Goal: Use online tool/utility

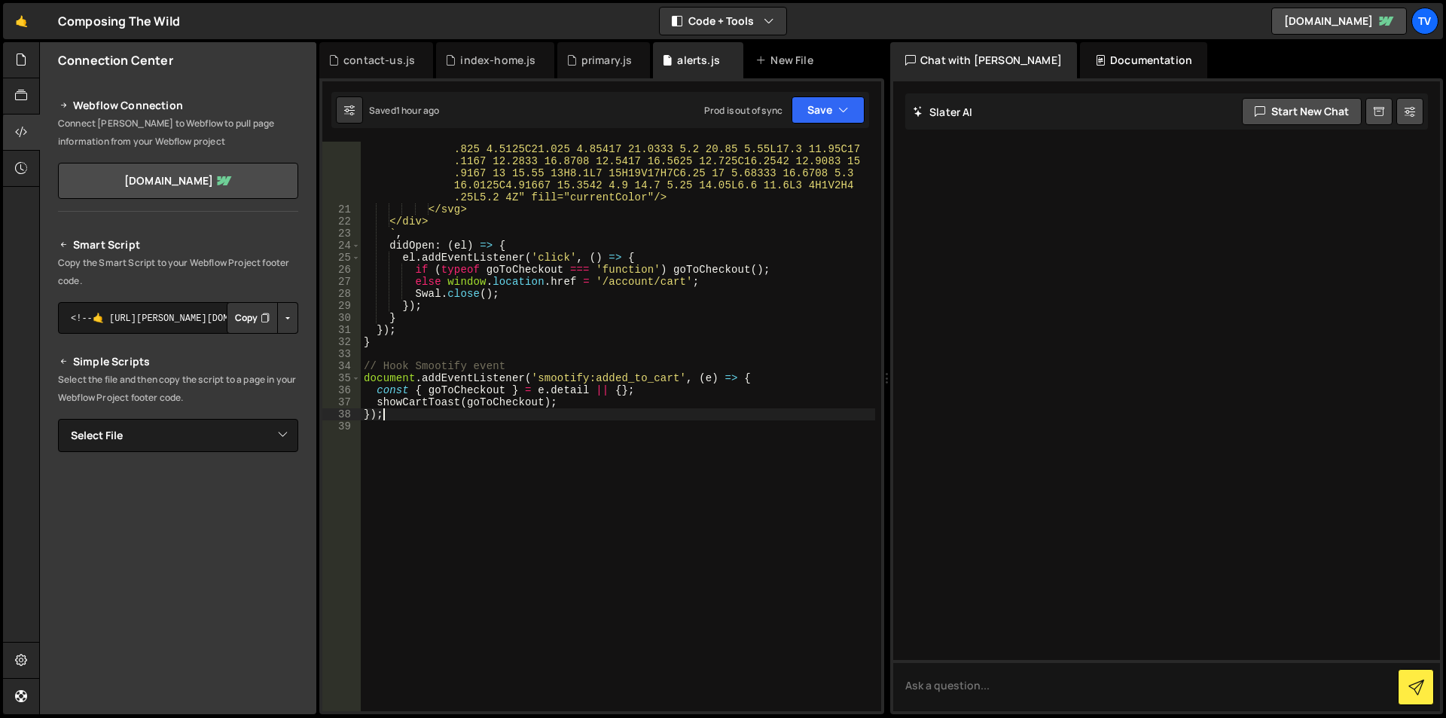
scroll to position [372, 0]
type textarea "})"
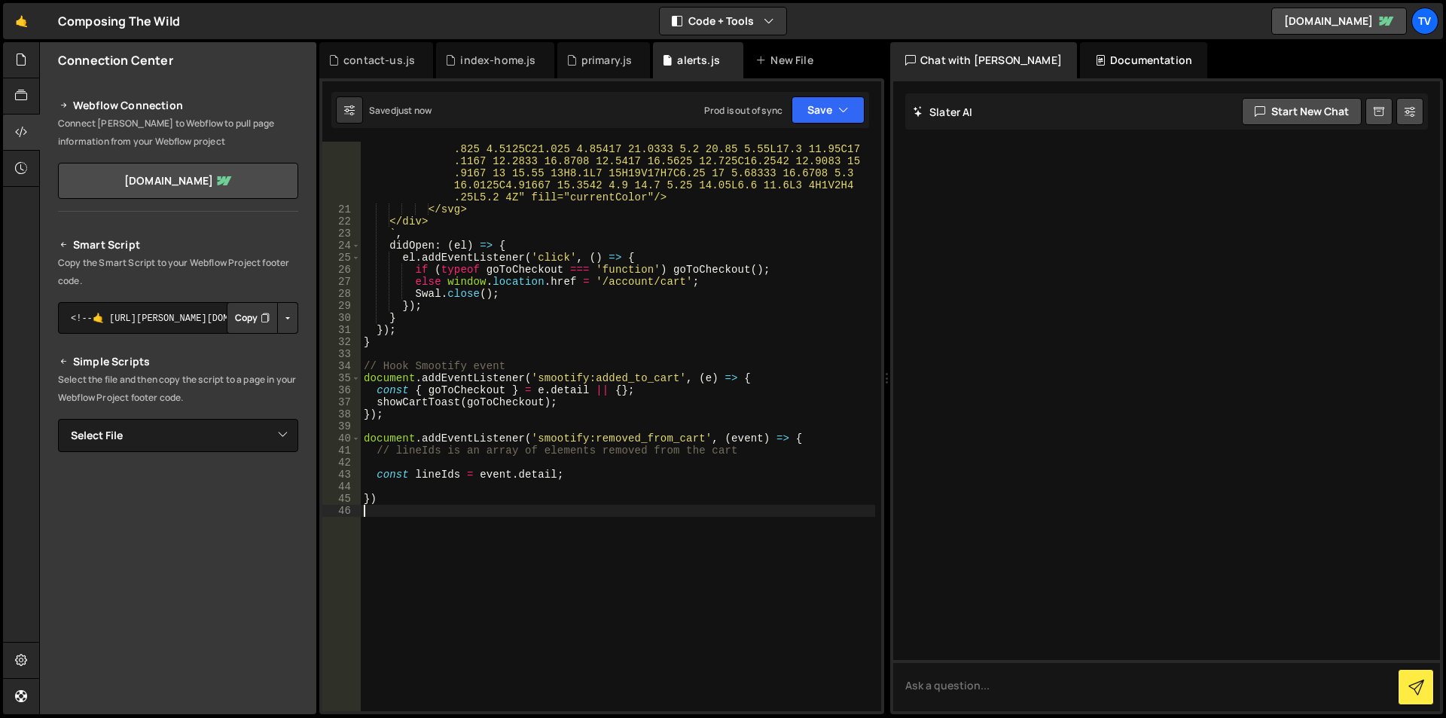
scroll to position [0, 0]
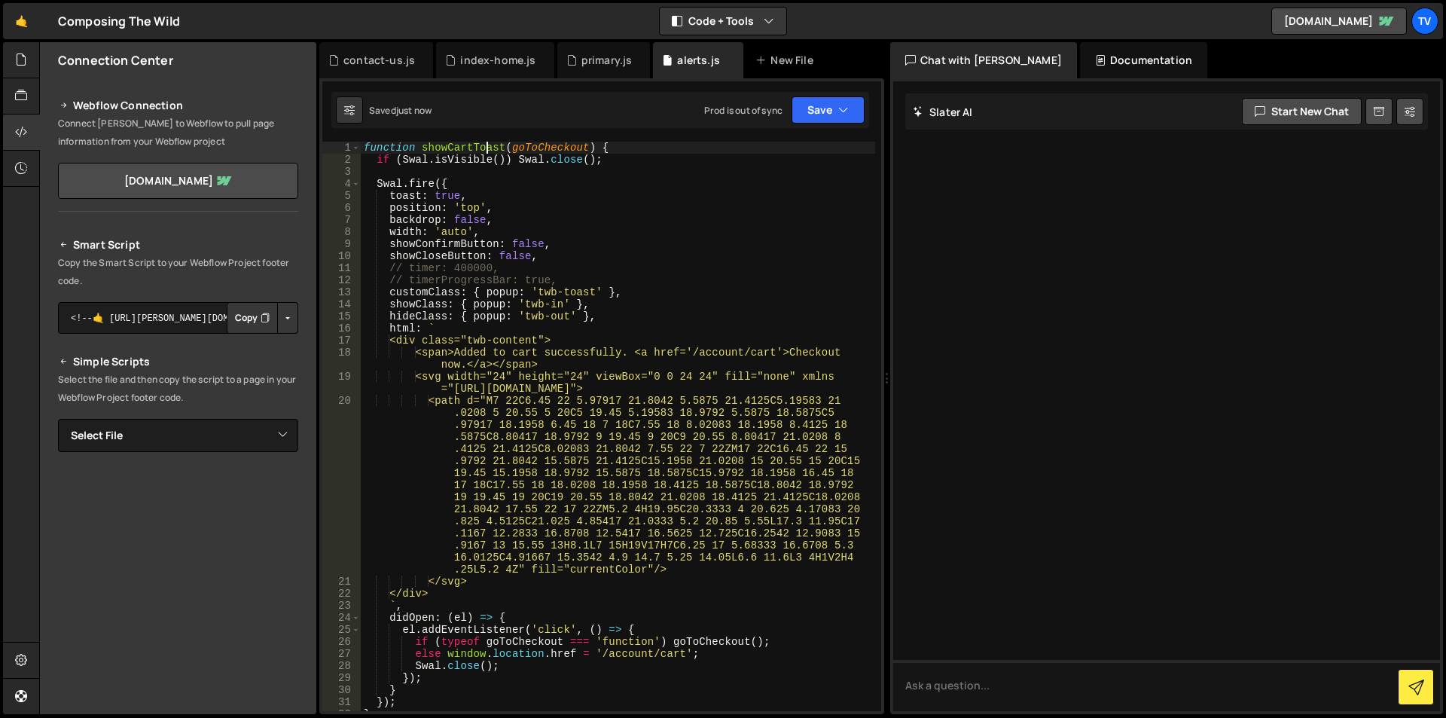
click at [484, 148] on div "function showCartToast ( goToCheckout ) { if ( Swal . isVisible ( )) Swal . clo…" at bounding box center [618, 438] width 514 height 593
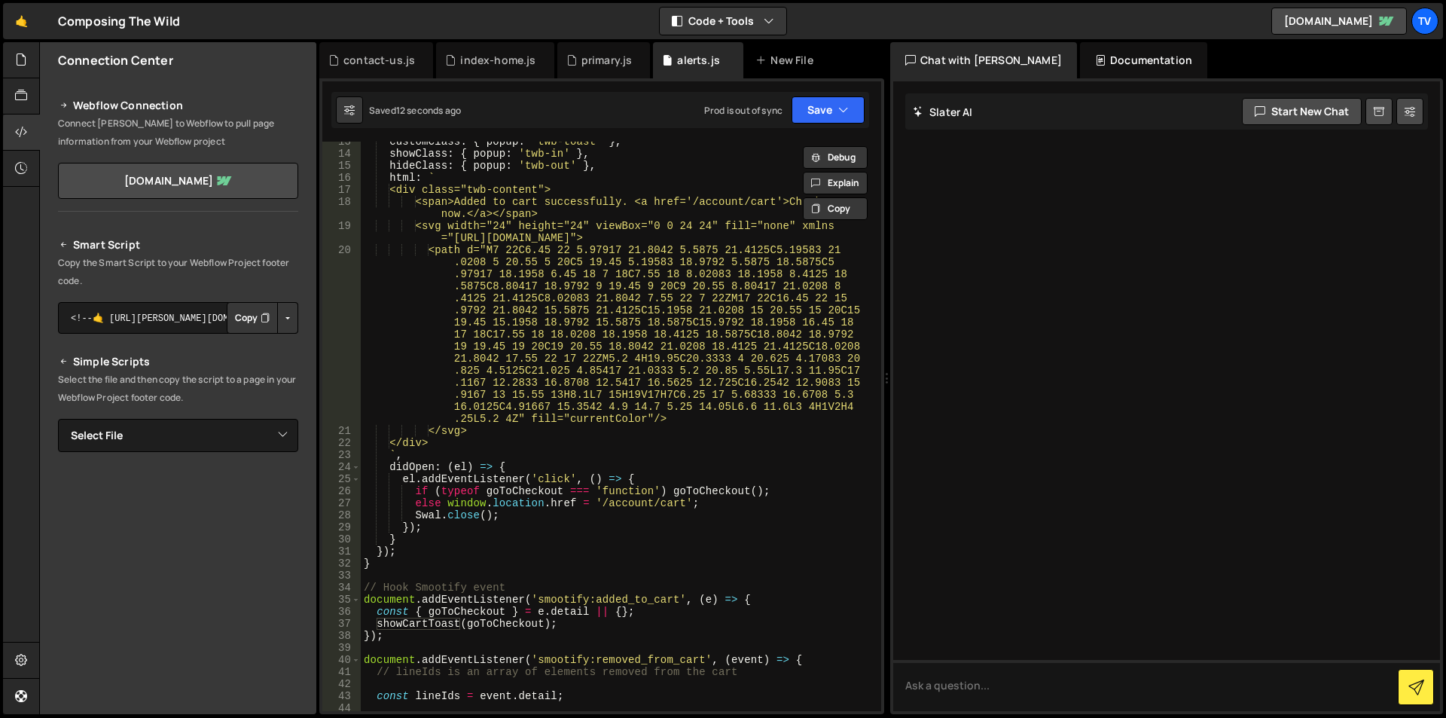
scroll to position [301, 0]
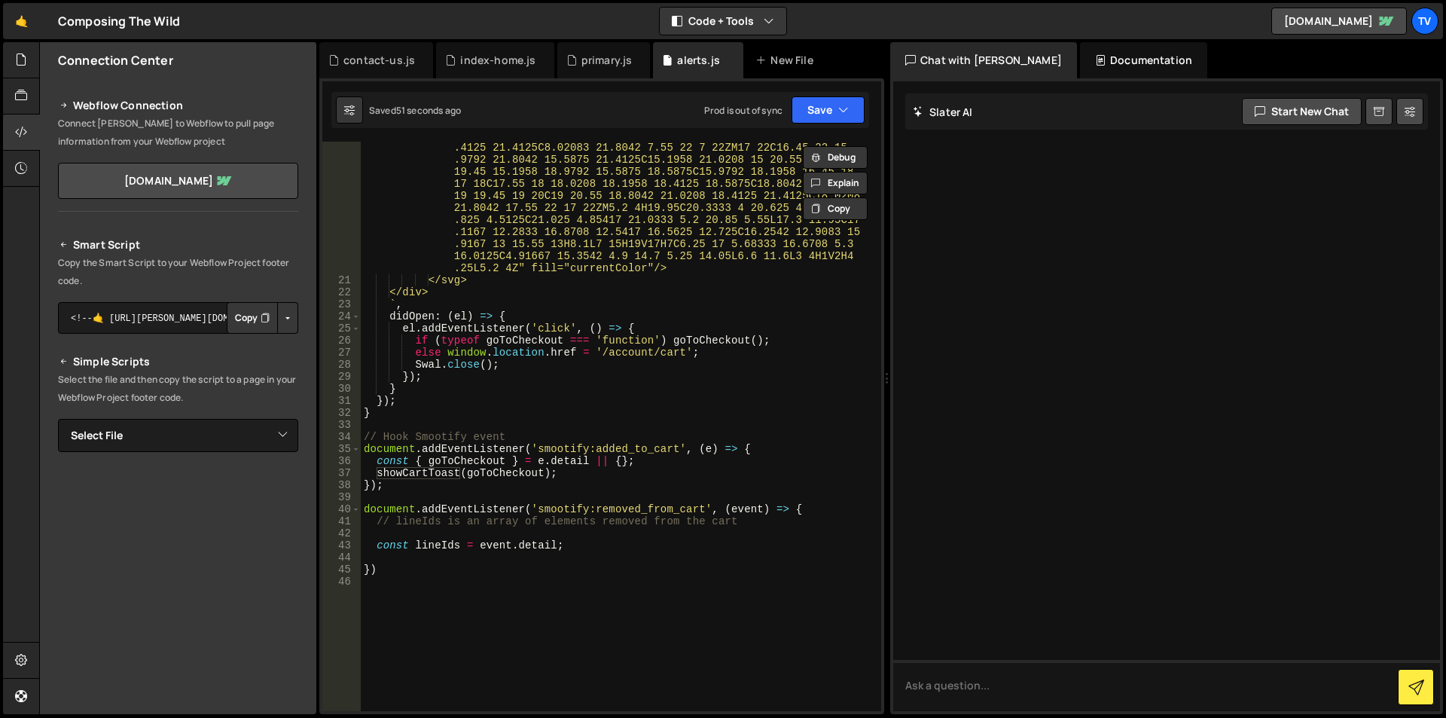
click at [521, 376] on div "<path d="M7 22C6.45 22 5.97917 21.8042 5.5875 21.4125C5.19583 21 .0208 5 20.55 …" at bounding box center [618, 474] width 514 height 762
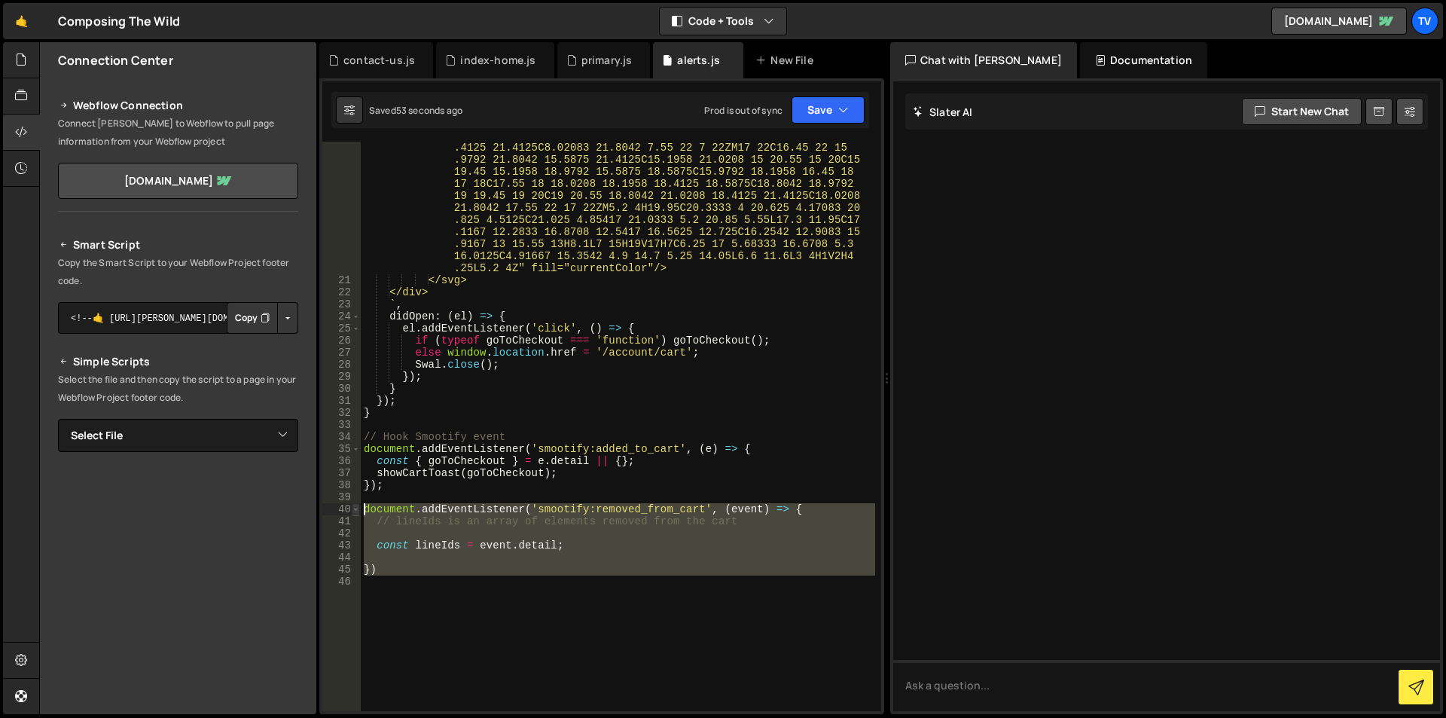
drag, startPoint x: 392, startPoint y: 579, endPoint x: 359, endPoint y: 504, distance: 81.3
click at [359, 504] on div "}); 20 21 22 23 24 25 26 27 28 29 30 31 32 33 34 35 36 37 38 39 40 41 42 43 44 …" at bounding box center [601, 426] width 559 height 569
type textarea "document.addEventListener('smootify:removed_from_cart', (event) => { // lineIds…"
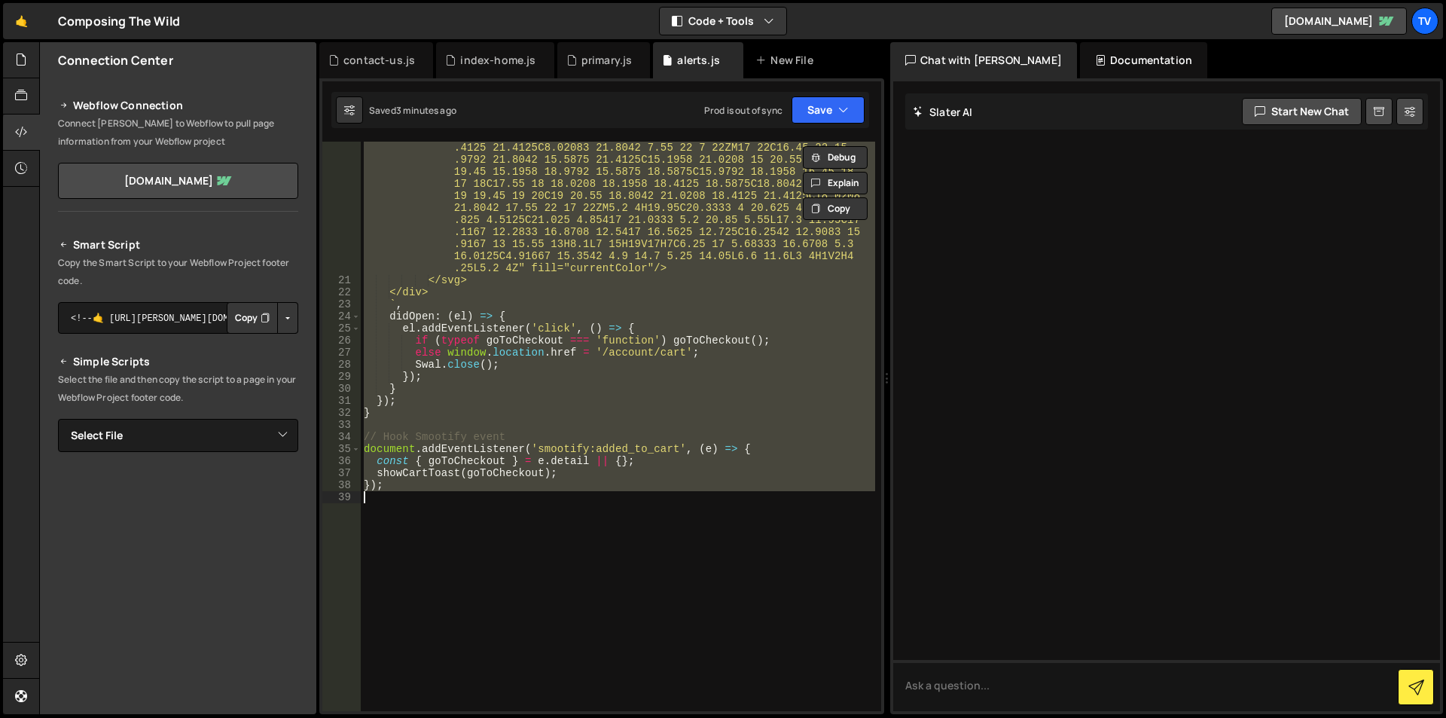
click at [569, 466] on div "<path d="M7 22C6.45 22 5.97917 21.8042 5.5875 21.4125C5.19583 21 .0208 5 20.55 …" at bounding box center [618, 426] width 514 height 569
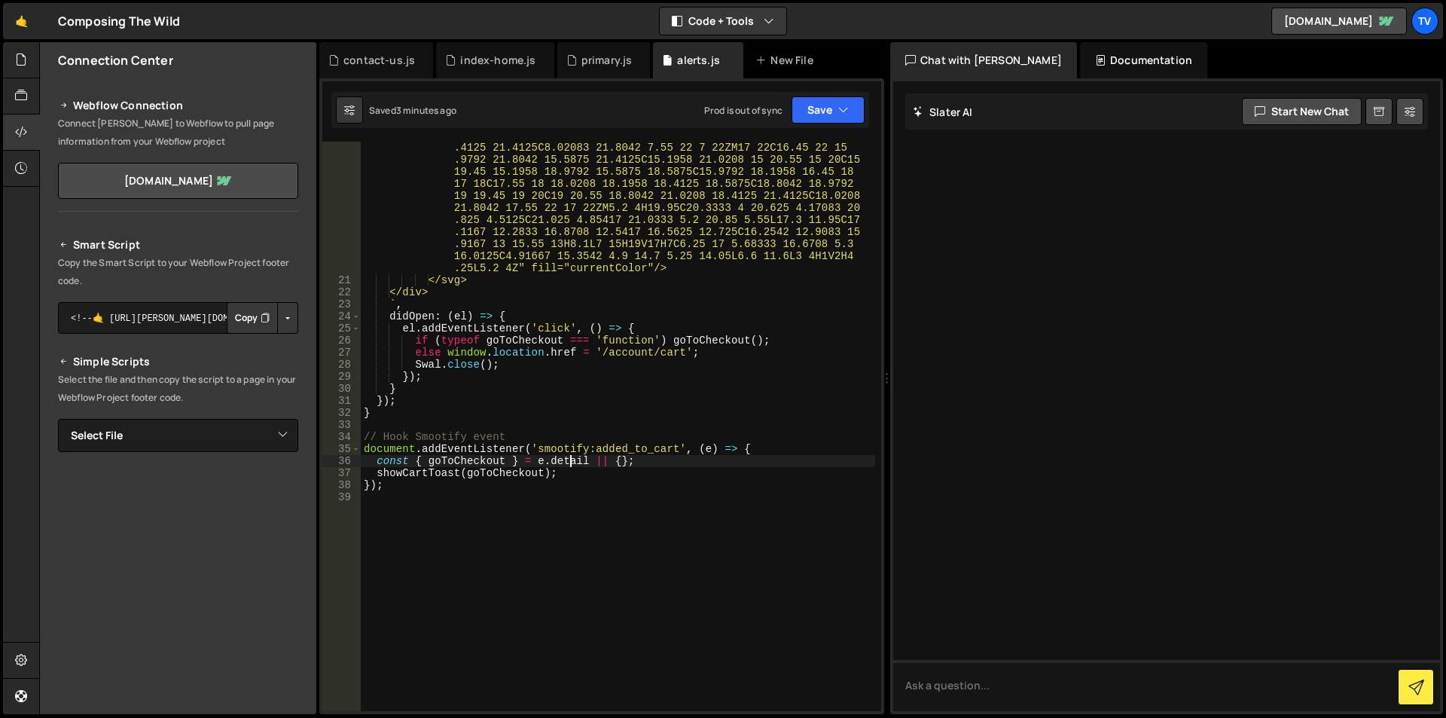
scroll to position [0, 0]
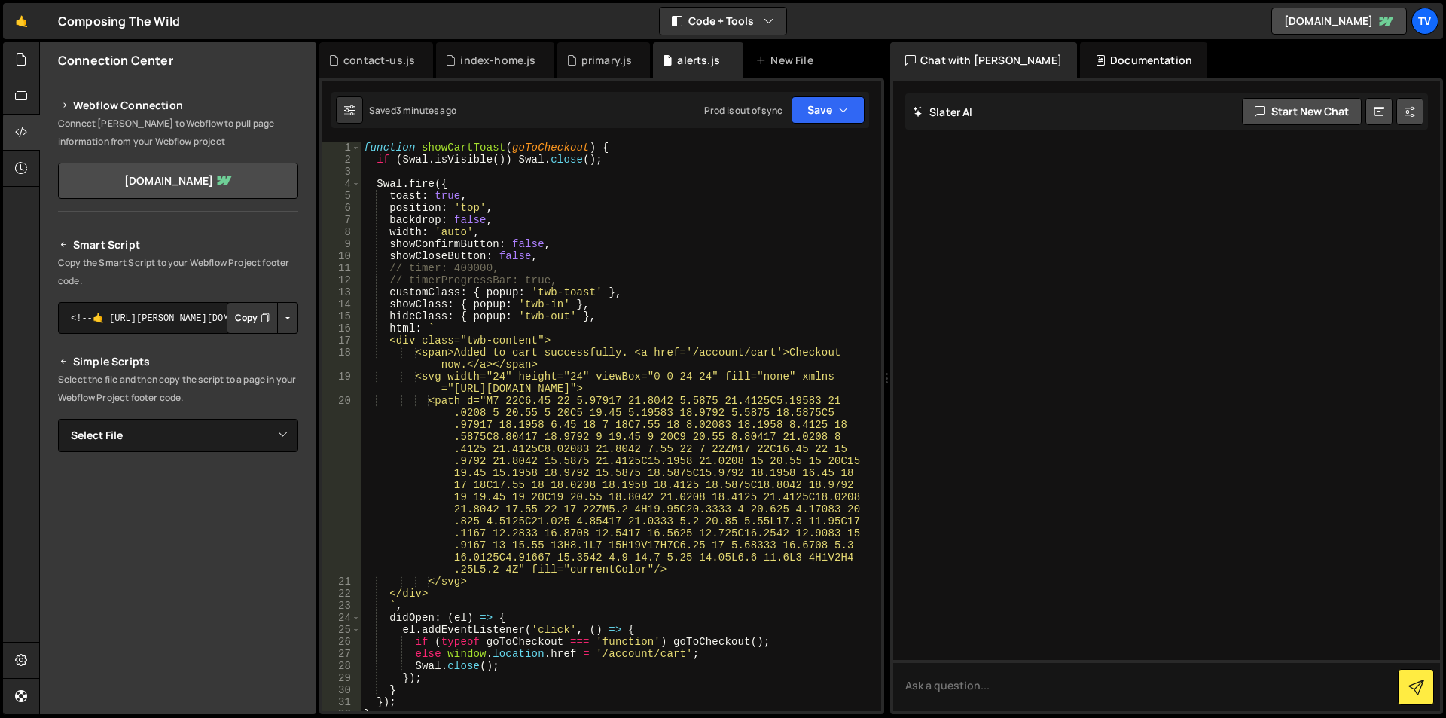
type textarea "});"
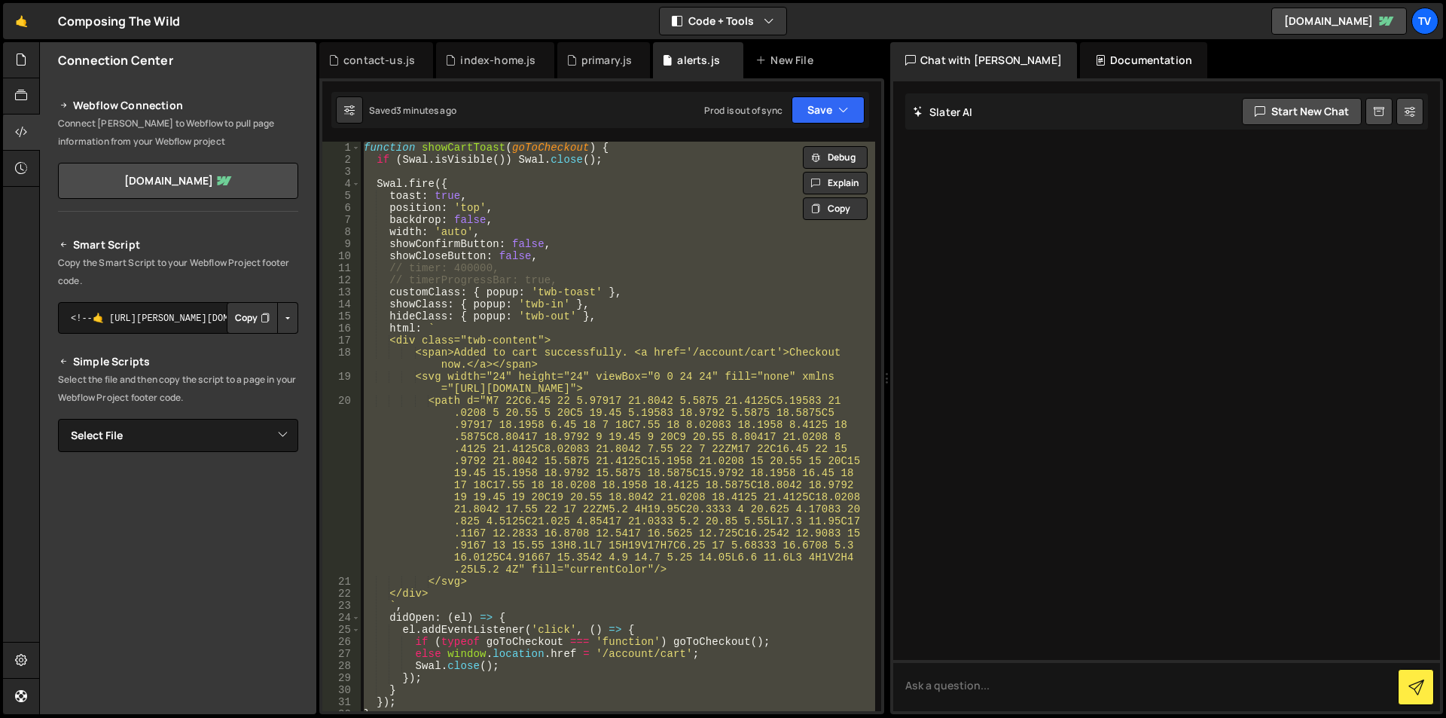
paste textarea
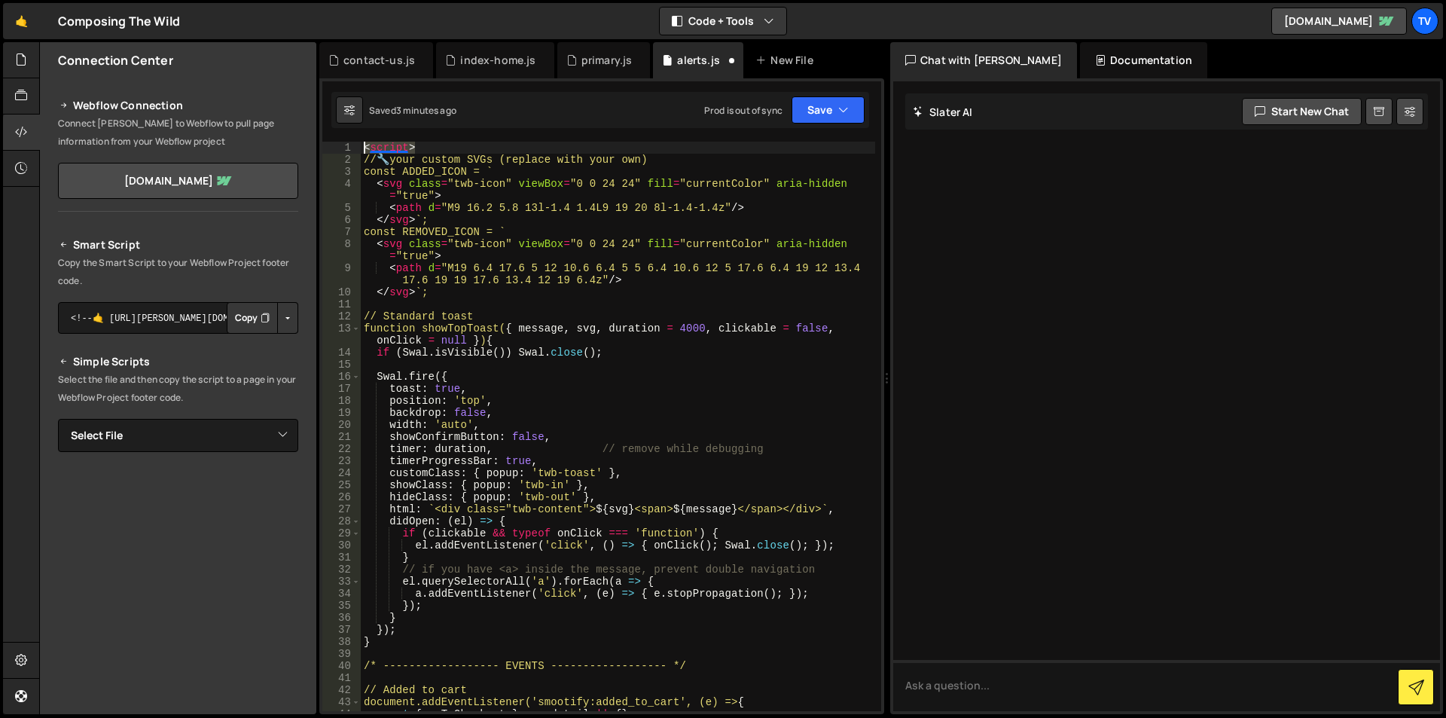
drag, startPoint x: 401, startPoint y: 153, endPoint x: 340, endPoint y: 135, distance: 64.3
click at [340, 135] on div "1 2 3 4 5 6 7 8 9 10 11 12 13 14 15 16 17 18 19 20 21 22 23 24 25 26 27 28 29 3…" at bounding box center [601, 395] width 565 height 635
type textarea "="
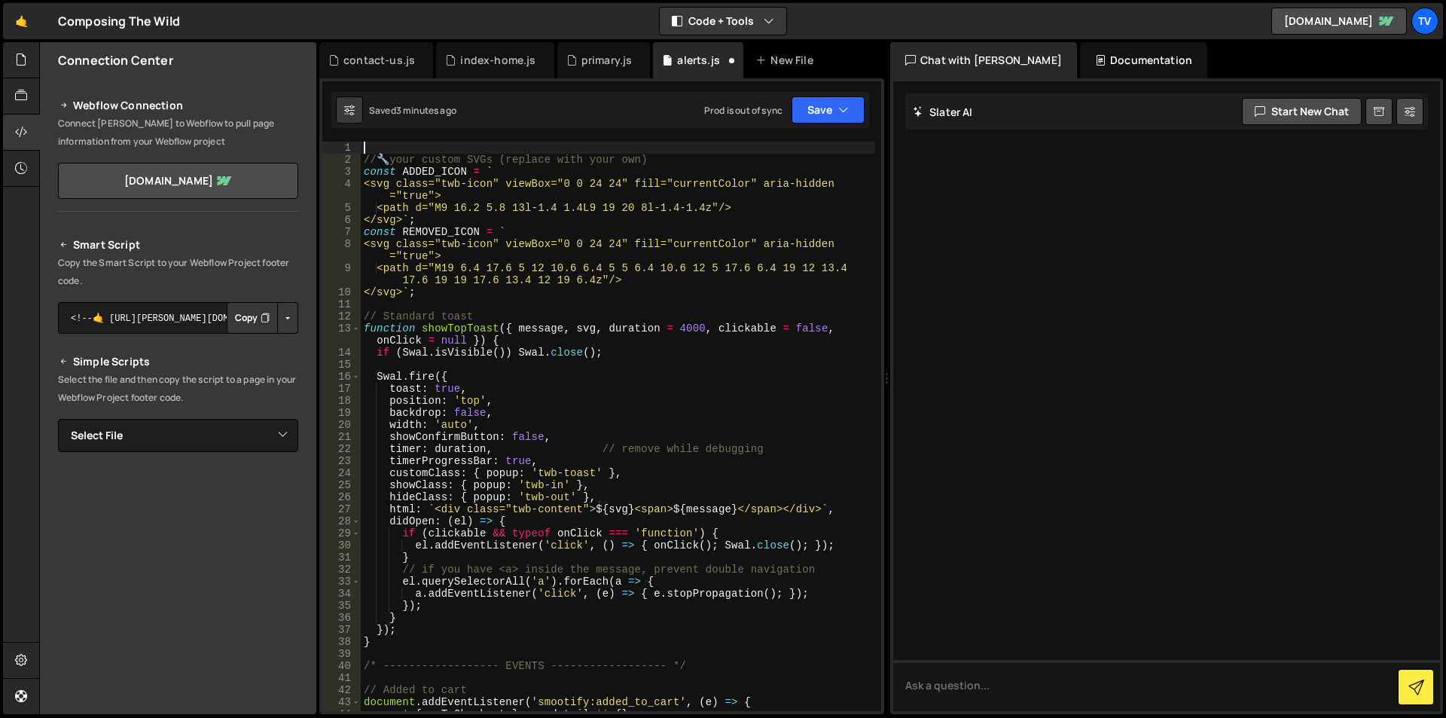
scroll to position [452, 0]
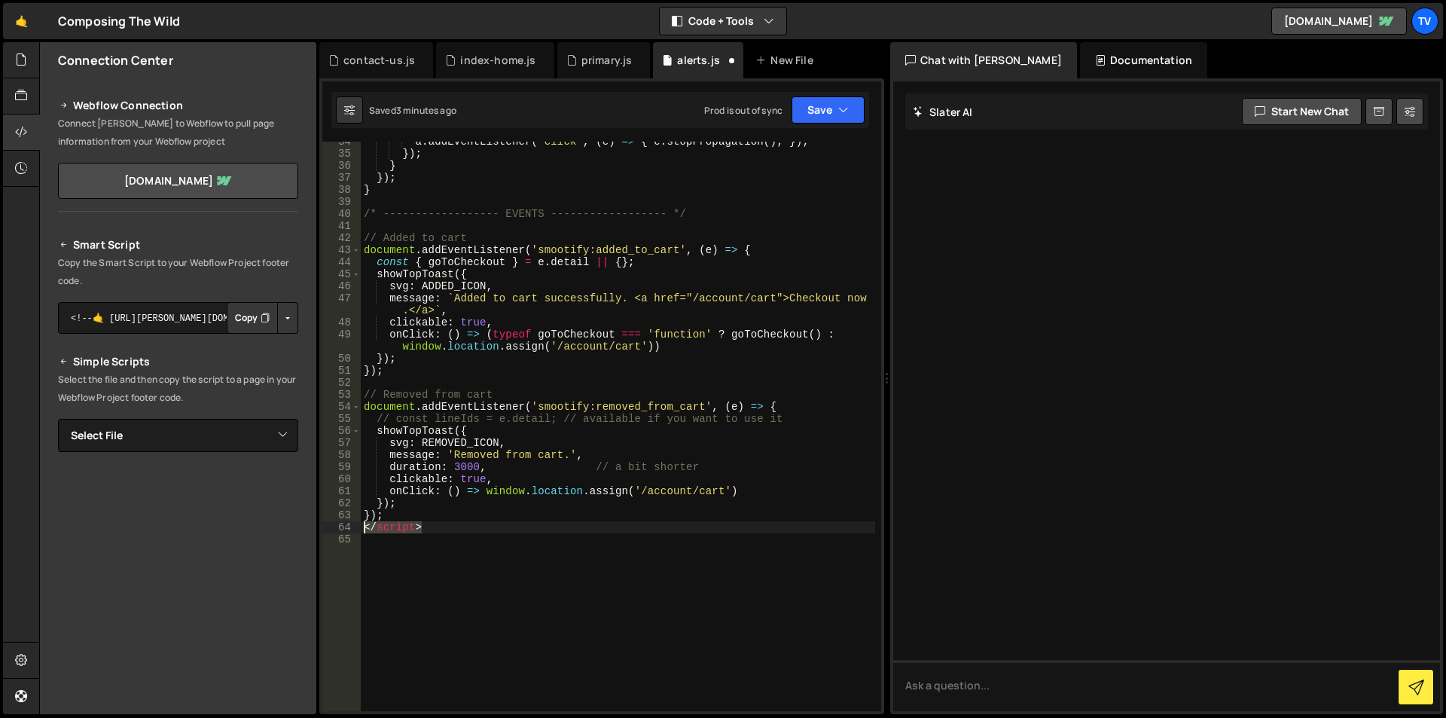
drag, startPoint x: 434, startPoint y: 523, endPoint x: 349, endPoint y: 525, distance: 85.1
click at [349, 525] on div "34 35 36 37 38 39 40 41 42 43 44 45 46 47 48 49 50 51 52 53 54 55 56 57 58 59 6…" at bounding box center [601, 426] width 559 height 569
type textarea "</script>"
click at [593, 480] on div "a . addEventListener ( 'click' , ( e ) => { e . stopPropagation ( ) ; }) ; }) ;…" at bounding box center [618, 432] width 514 height 593
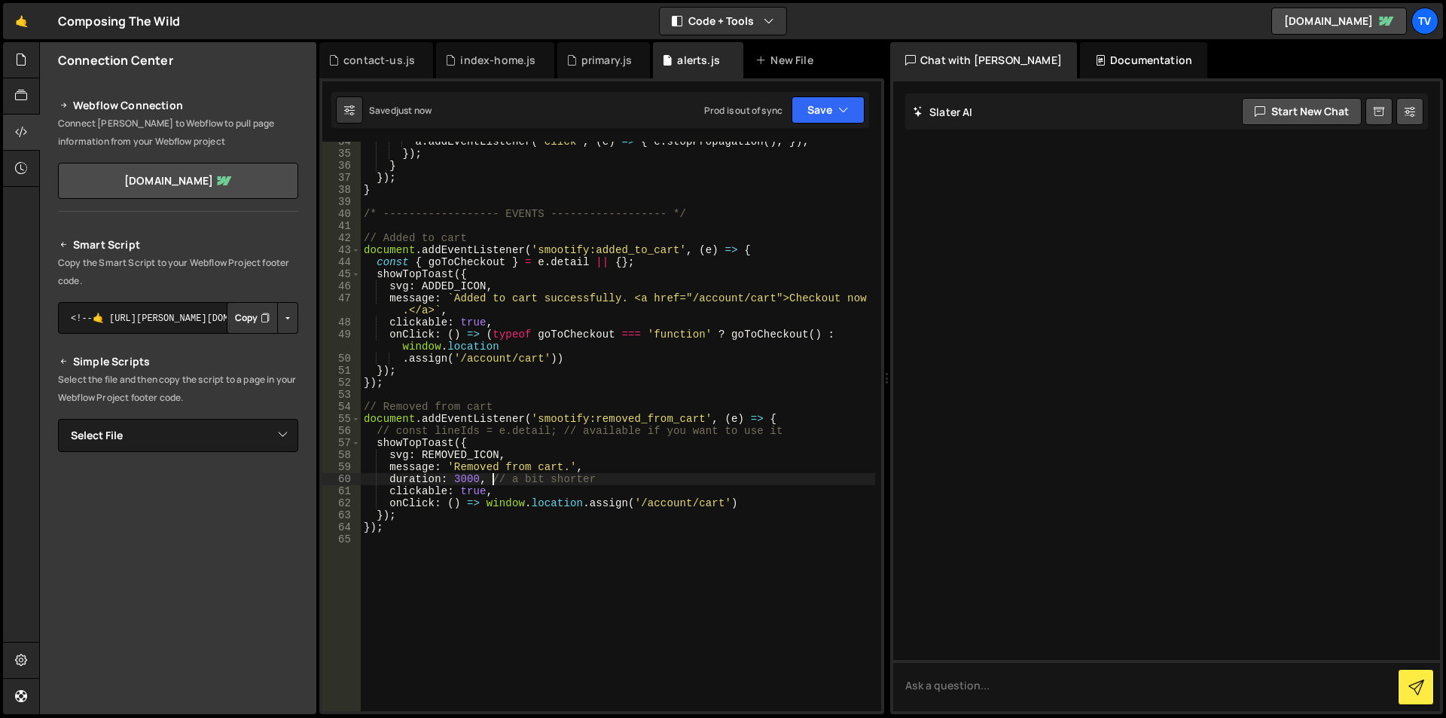
click at [398, 264] on div "a . addEventListener ( 'click' , ( e ) => { e . stopPropagation ( ) ; }) ; }) ;…" at bounding box center [618, 432] width 514 height 593
click at [462, 274] on div "a . addEventListener ( 'click' , ( e ) => { e . stopPropagation ( ) ; }) ; }) ;…" at bounding box center [618, 432] width 514 height 593
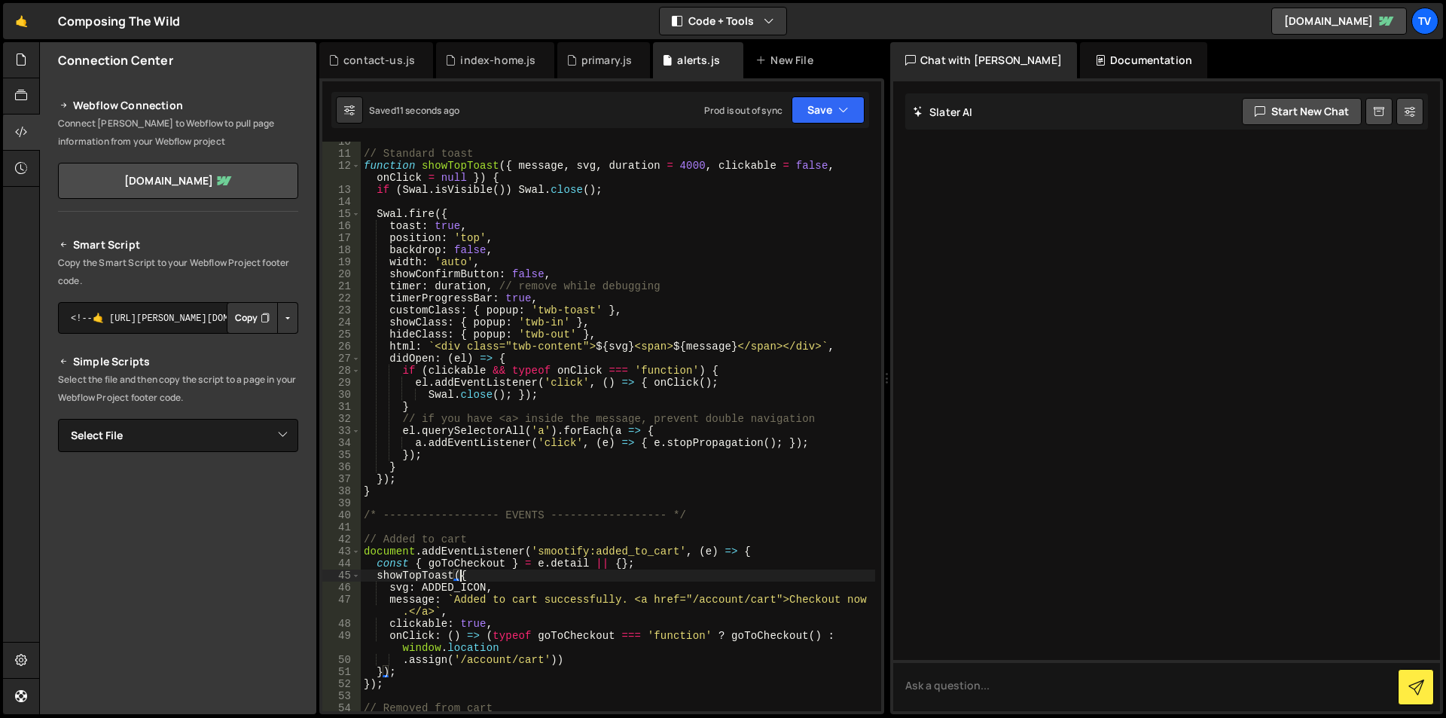
click at [544, 264] on div "// Standard toast function showTopToast ( { message , svg , duration = 4000 , c…" at bounding box center [618, 432] width 514 height 593
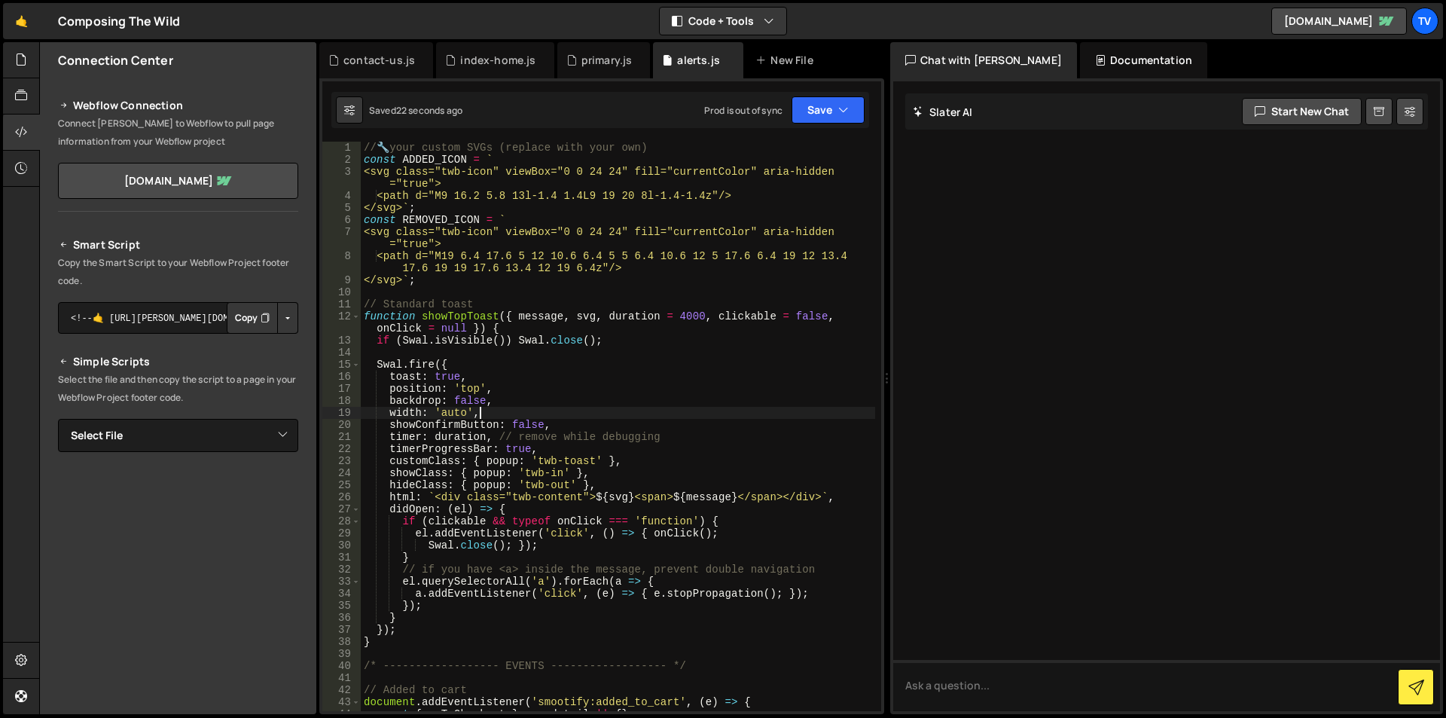
click at [380, 172] on div "// 🔧 your custom SVGs (replace with your own) const ADDED_ICON = ` <svg class="…" at bounding box center [618, 438] width 514 height 593
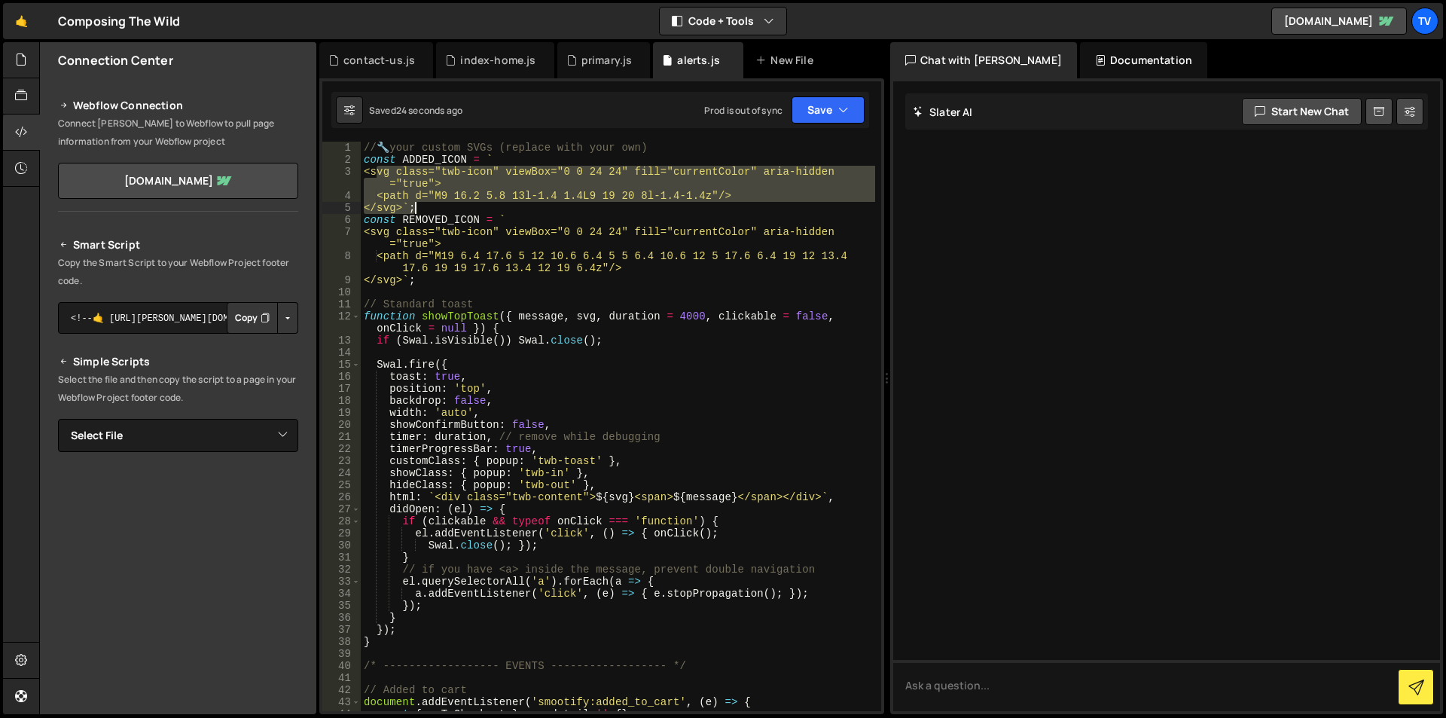
drag, startPoint x: 377, startPoint y: 172, endPoint x: 415, endPoint y: 210, distance: 53.2
click at [415, 210] on div "// 🔧 your custom SVGs (replace with your own) const ADDED_ICON = ` <svg class="…" at bounding box center [618, 438] width 514 height 593
paste textarea
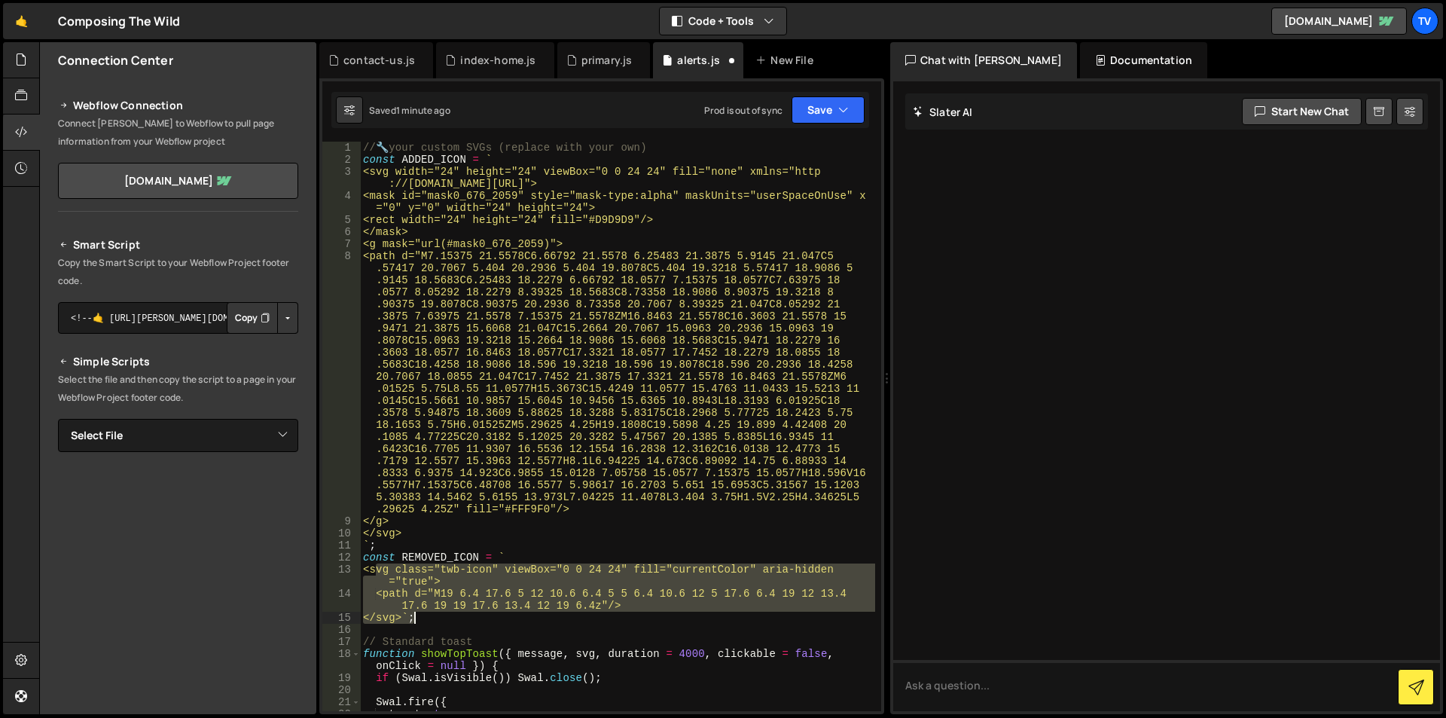
drag, startPoint x: 379, startPoint y: 573, endPoint x: 416, endPoint y: 616, distance: 57.1
click at [416, 616] on div "// 🔧 your custom SVGs (replace with your own) const ADDED_ICON = ` <svg width="…" at bounding box center [617, 438] width 515 height 593
paste textarea
type textarea "`;"
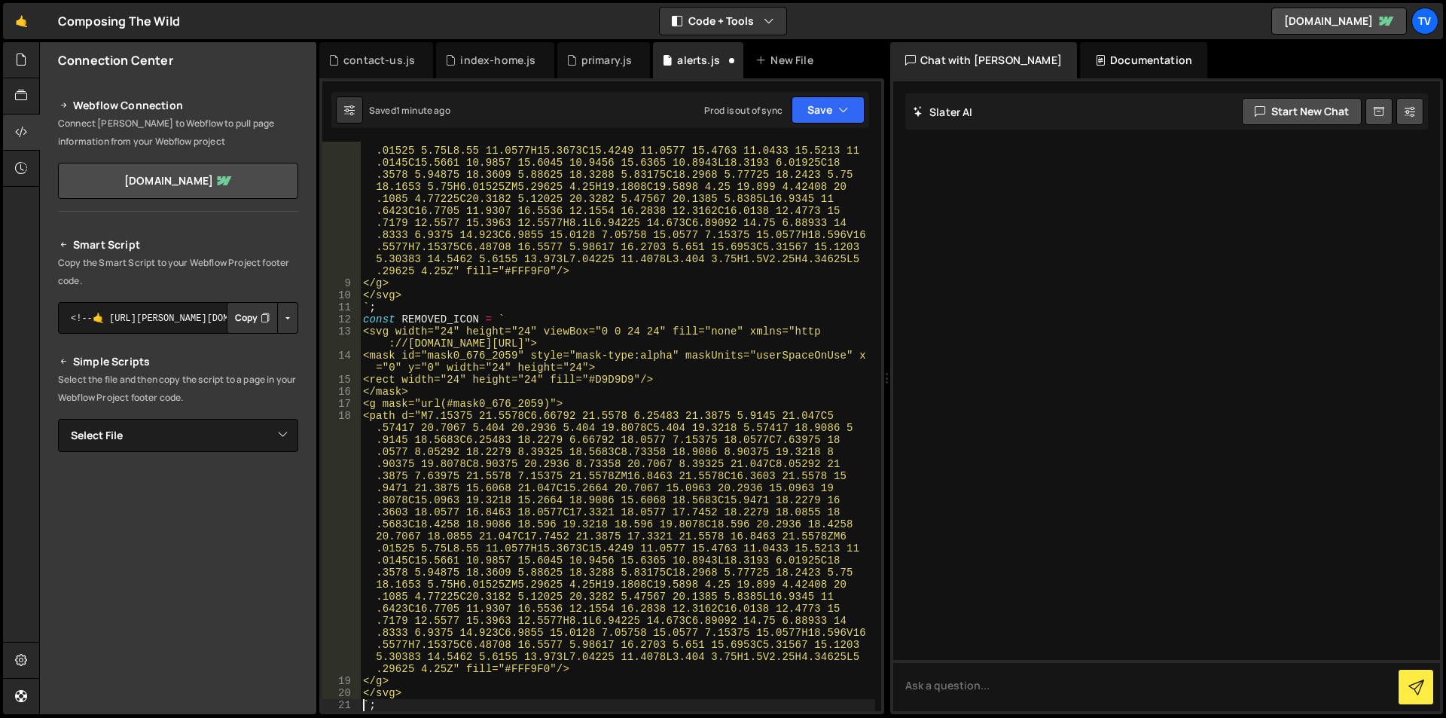
scroll to position [238, 0]
click at [517, 666] on div "<path d="M7.15375 21.5578C6.66792 21.5578 6.25483 21.3875 5.9145 21.047C5 .5741…" at bounding box center [617, 435] width 515 height 846
type textarea "white"
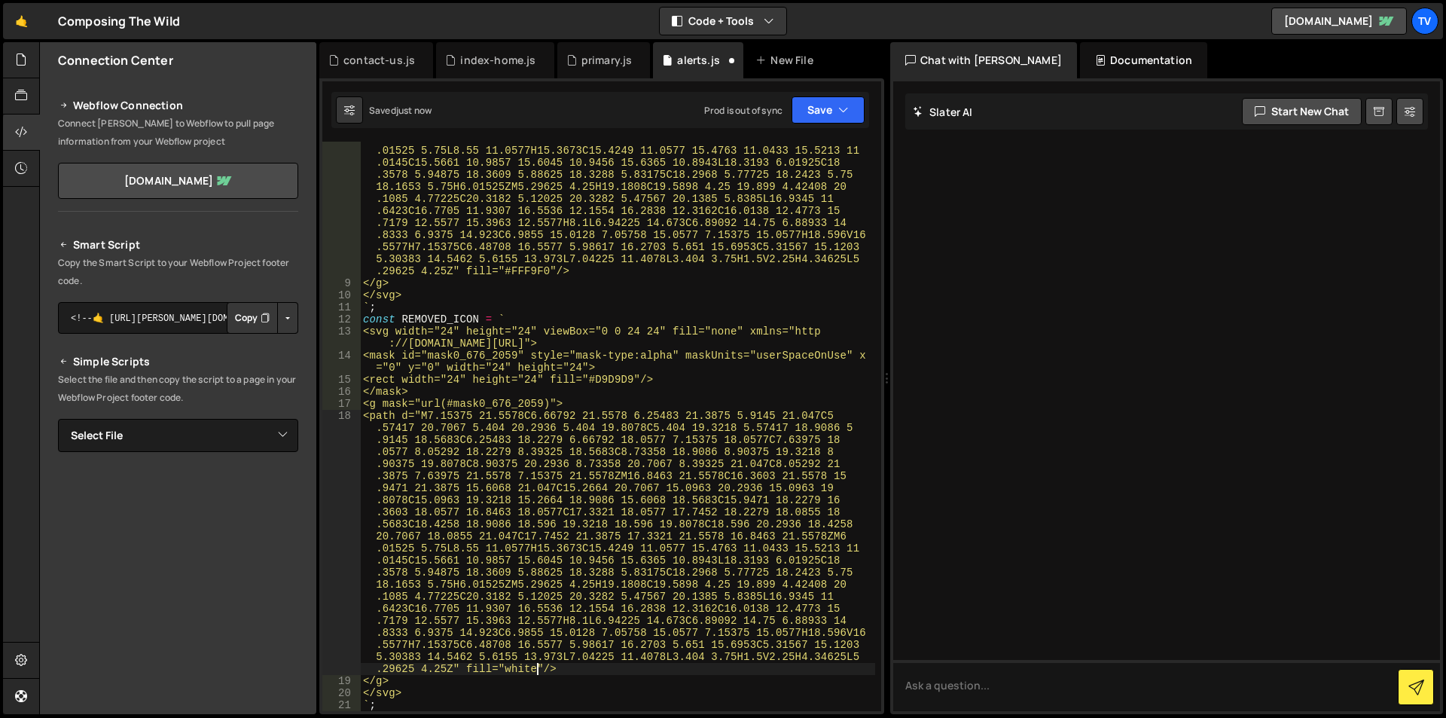
click at [517, 666] on div "<path d="M7.15375 21.5578C6.66792 21.5578 6.25483 21.3875 5.9145 21.047C5 .5741…" at bounding box center [617, 435] width 515 height 846
click at [534, 279] on div "<path d="M7.15375 21.5578C6.66792 21.5578 6.25483 21.3875 5.9145 21.047C5 .5741…" at bounding box center [617, 435] width 515 height 846
type textarea "</g>"
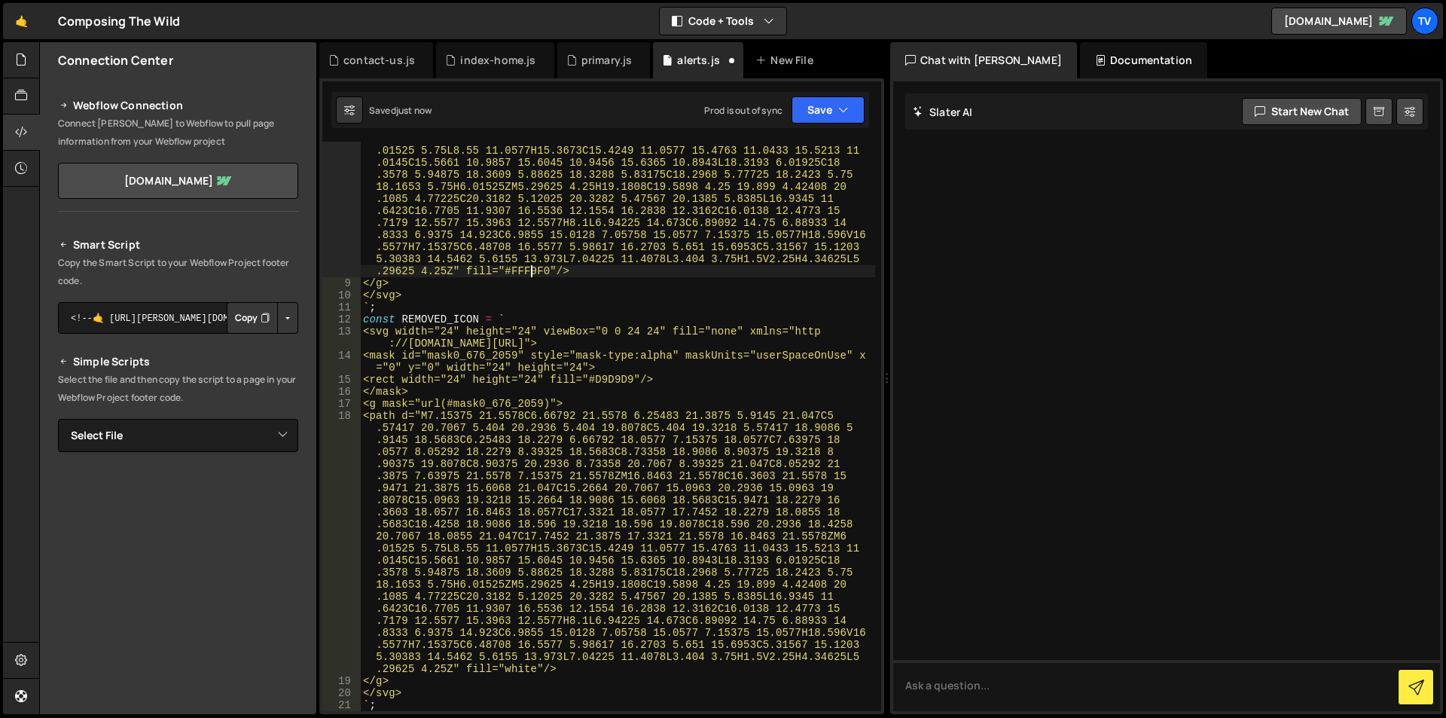
click at [529, 266] on div "<path d="M7.15375 21.5578C6.66792 21.5578 6.25483 21.3875 5.9145 21.047C5 .5741…" at bounding box center [617, 435] width 515 height 846
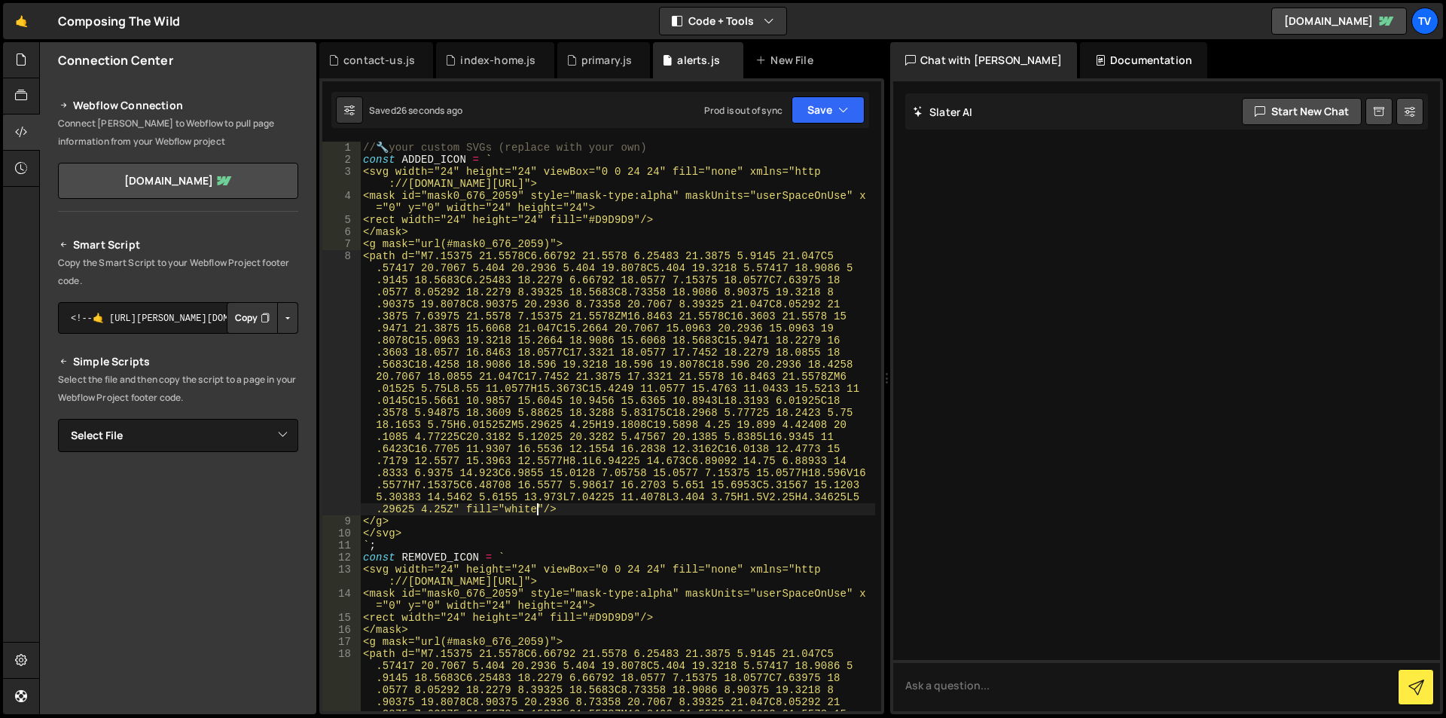
click at [488, 318] on div "// 🔧 your custom SVGs (replace with your own) const ADDED_ICON = ` <svg width="…" at bounding box center [617, 565] width 515 height 846
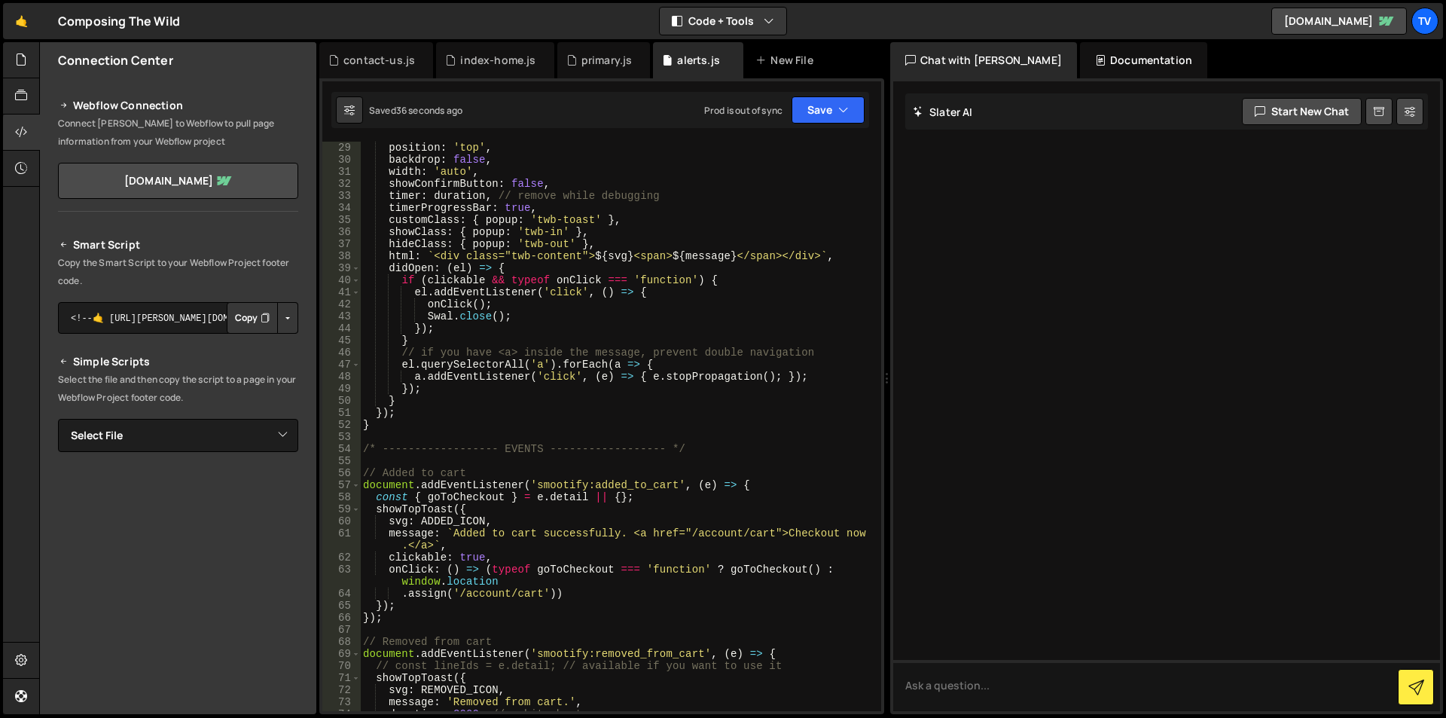
scroll to position [903, 0]
click at [539, 259] on div "toast : true , position : 'top' , backdrop : false , width : 'auto' , showConfi…" at bounding box center [617, 425] width 515 height 593
drag, startPoint x: 593, startPoint y: 256, endPoint x: 632, endPoint y: 254, distance: 39.9
click at [632, 254] on div "toast : true , position : 'top' , backdrop : false , width : 'auto' , showConfi…" at bounding box center [617, 425] width 515 height 593
click at [744, 260] on div "toast : true , position : 'top' , backdrop : false , width : 'auto' , showConfi…" at bounding box center [617, 425] width 515 height 593
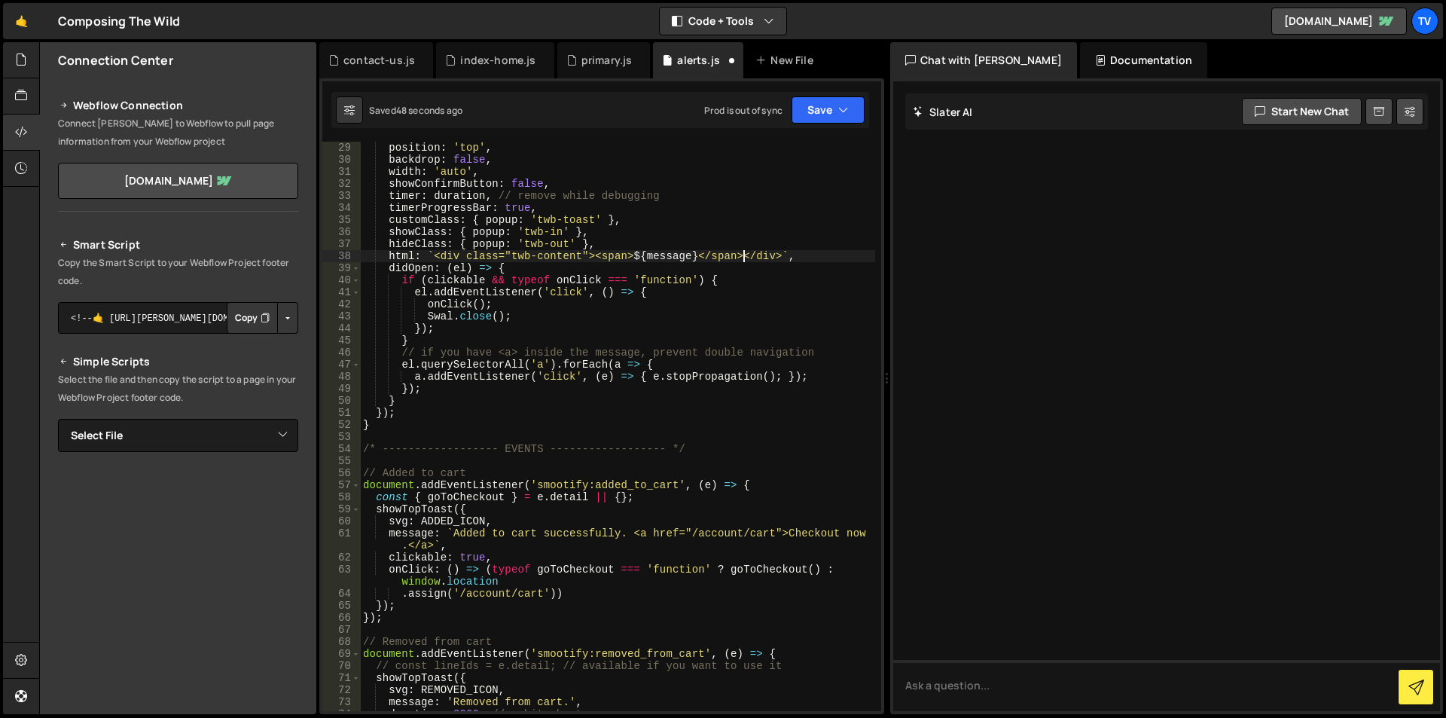
paste textarea "${svg}"
click at [726, 197] on div "toast : true , position : 'top' , backdrop : false , width : 'auto' , showConfi…" at bounding box center [617, 425] width 515 height 593
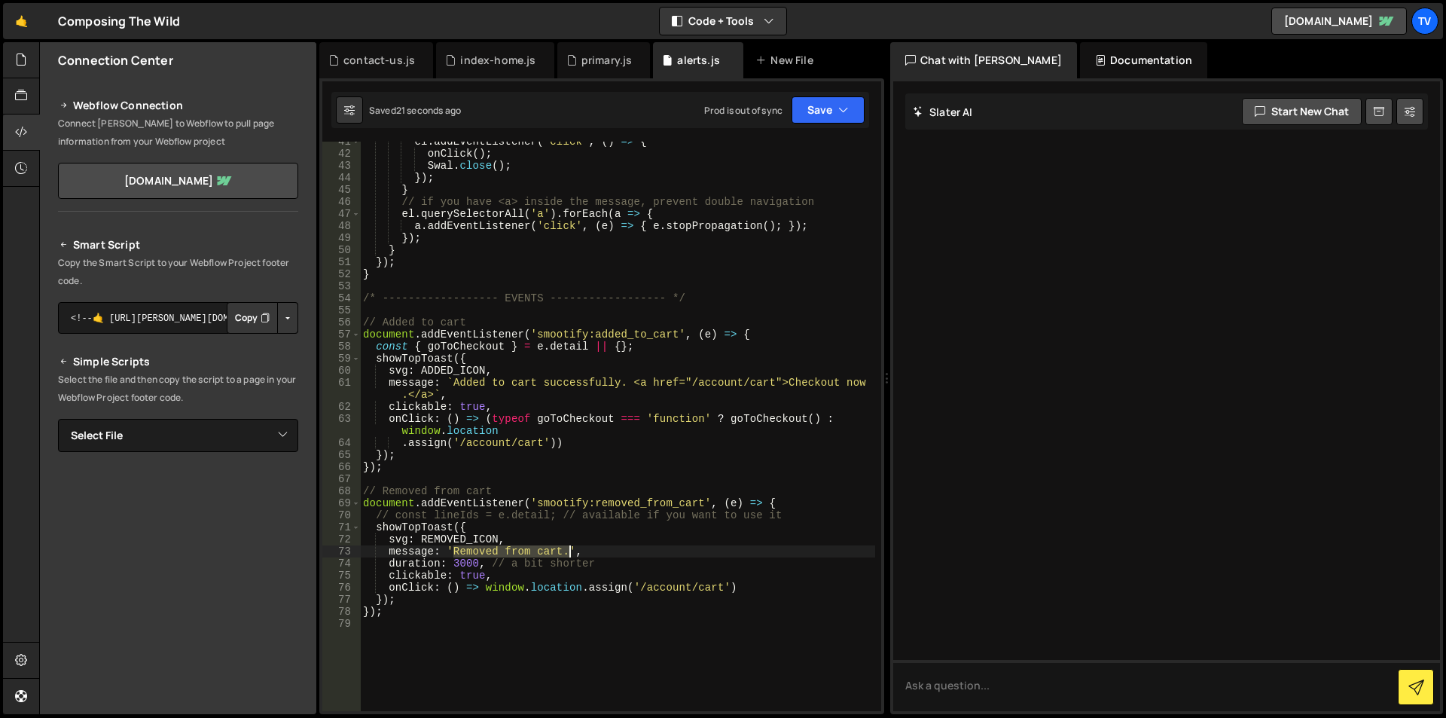
drag, startPoint x: 453, startPoint y: 553, endPoint x: 568, endPoint y: 553, distance: 114.4
click at [568, 553] on div "el . addEventListener ( 'click' , ( ) => { onClick ( ) ; Swal . close ( ) ; }) …" at bounding box center [617, 432] width 515 height 593
paste textarea "your"
click at [460, 575] on div "el . addEventListener ( 'click' , ( ) => { onClick ( ) ; Swal . close ( ) ; }) …" at bounding box center [617, 432] width 515 height 593
click at [461, 574] on div "el . addEventListener ( 'click' , ( ) => { onClick ( ) ; Swal . close ( ) ; }) …" at bounding box center [617, 432] width 515 height 593
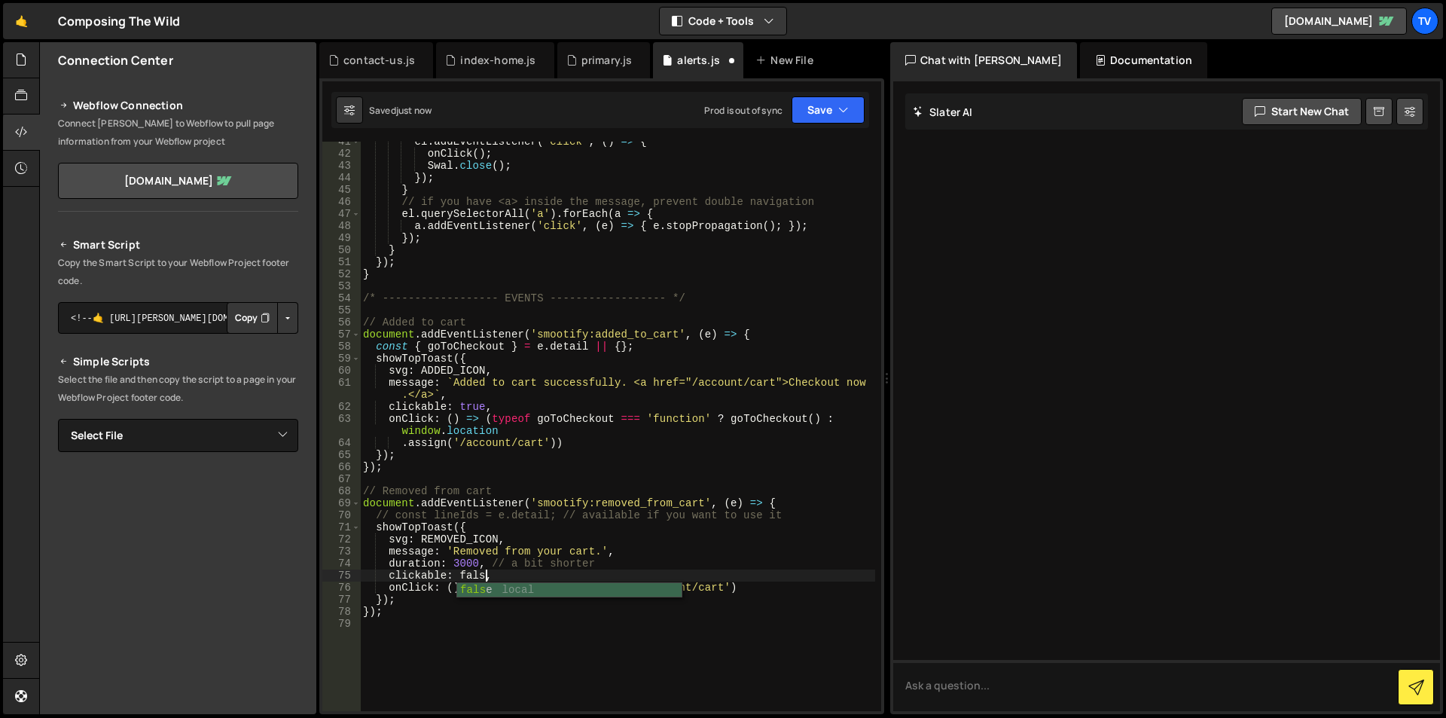
scroll to position [0, 8]
drag, startPoint x: 389, startPoint y: 589, endPoint x: 767, endPoint y: 585, distance: 378.0
click at [767, 585] on div "el . addEventListener ( 'click' , ( ) => { onClick ( ) ; Swal . close ( ) ; }) …" at bounding box center [617, 432] width 515 height 593
type textarea "onClick: () => window.location.assign('/account/cart')"
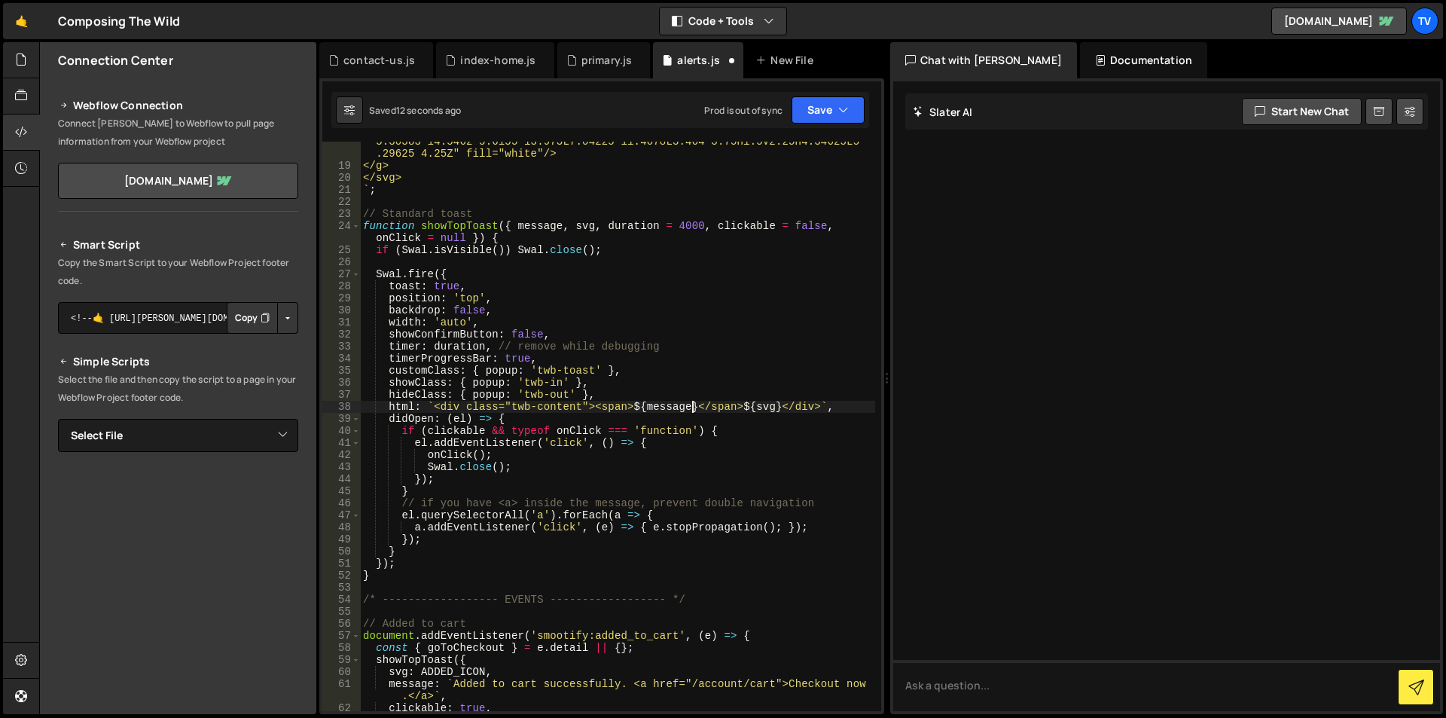
click at [693, 404] on div "<path d="M7.15375 21.5578C6.66792 21.5578 6.25483 21.3875 5.9145 21.047C5 .5741…" at bounding box center [617, 324] width 515 height 858
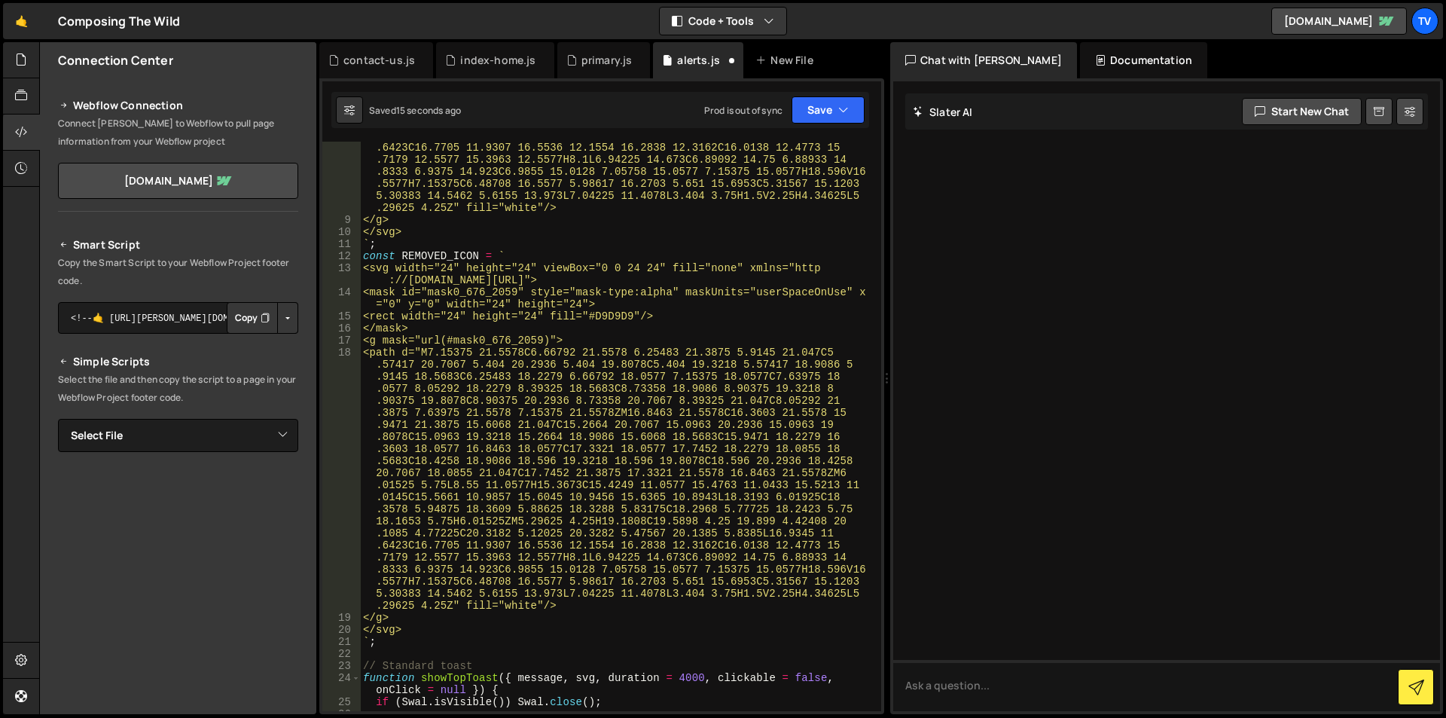
scroll to position [727, 0]
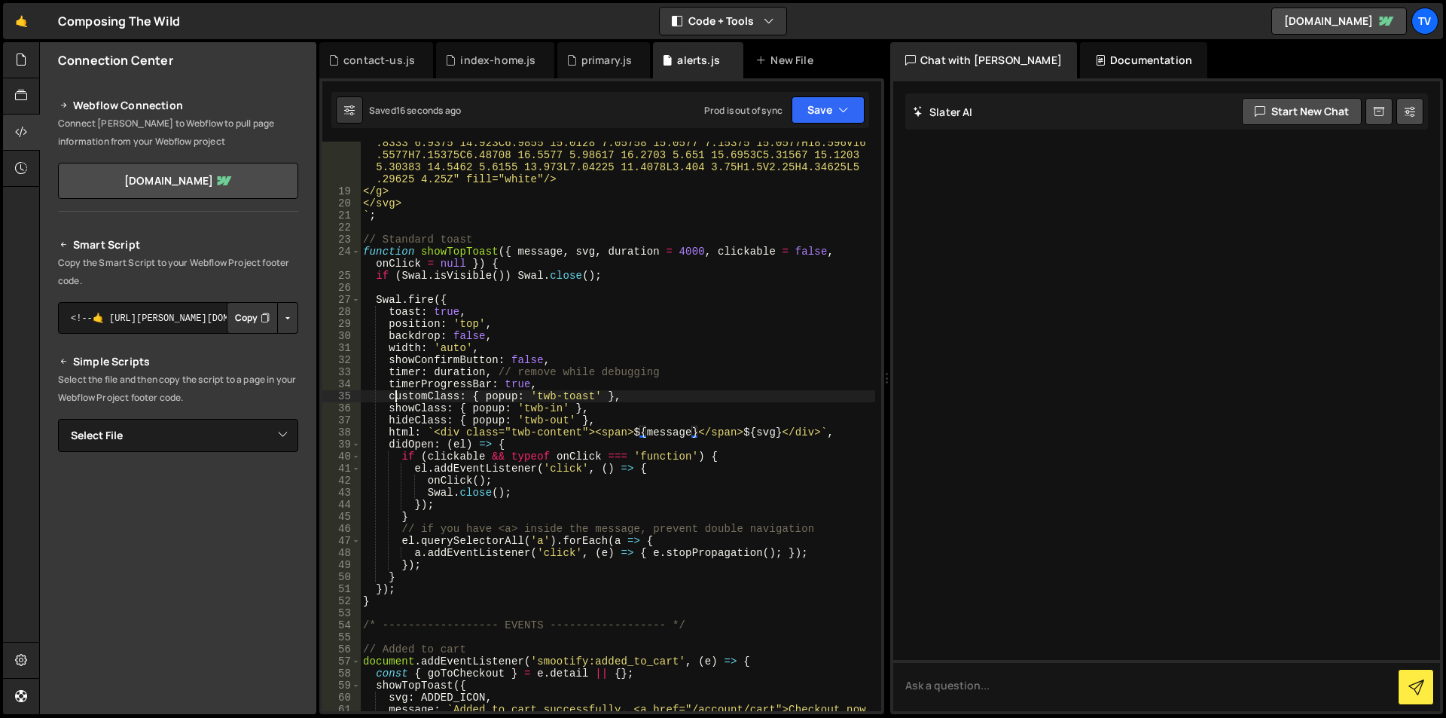
click at [398, 400] on div "<path d="M7.15375 21.5578C6.66792 21.5578 6.25483 21.3875 5.9145 21.047C5 .5741…" at bounding box center [617, 349] width 515 height 858
click at [431, 385] on div "<path d="M7.15375 21.5578C6.66792 21.5578 6.25483 21.3875 5.9145 21.047C5 .5741…" at bounding box center [617, 349] width 515 height 858
drag, startPoint x: 390, startPoint y: 384, endPoint x: 560, endPoint y: 387, distance: 170.2
click at [560, 387] on div "<path d="M7.15375 21.5578C6.66792 21.5578 6.25483 21.3875 5.9145 21.047C5 .5741…" at bounding box center [617, 349] width 515 height 858
click at [518, 389] on div "<path d="M7.15375 21.5578C6.66792 21.5578 6.25483 21.3875 5.9145 21.047C5 .5741…" at bounding box center [617, 426] width 515 height 569
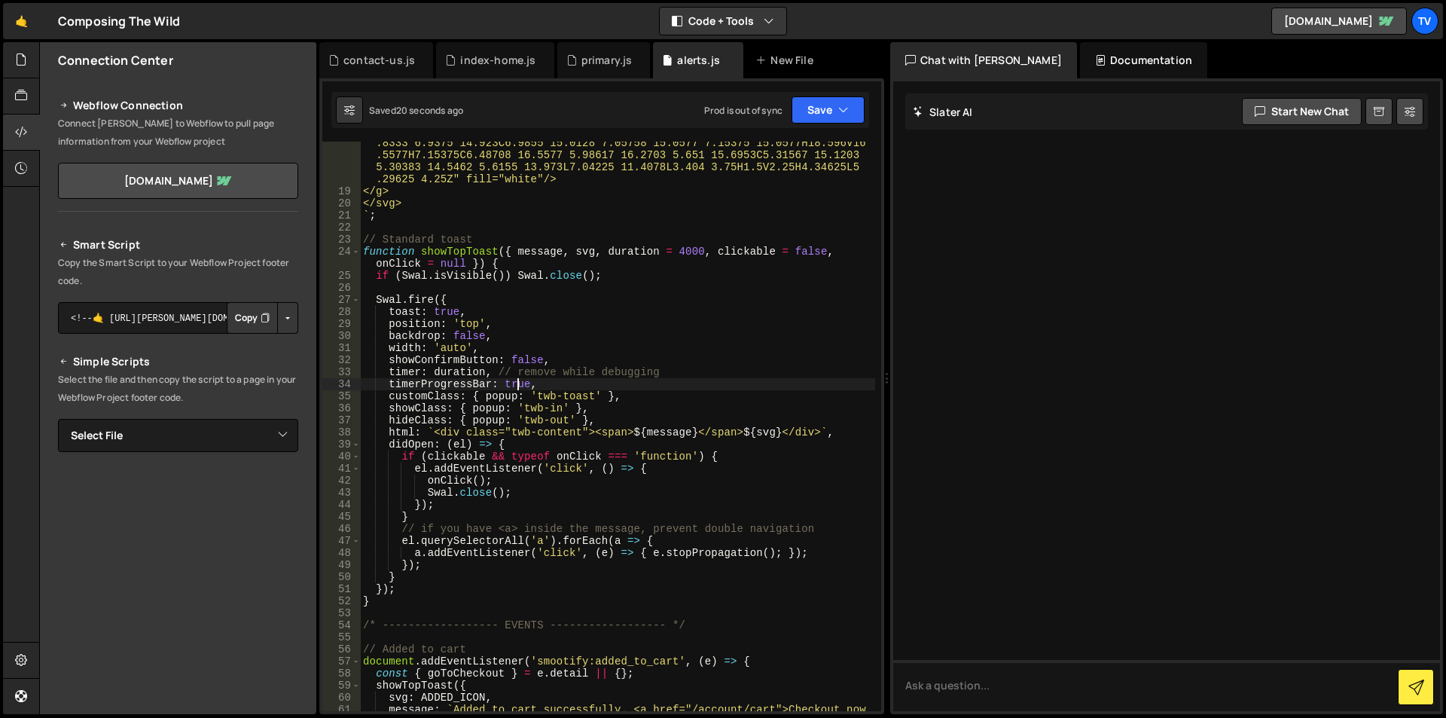
click at [518, 381] on div "<path d="M7.15375 21.5578C6.66792 21.5578 6.25483 21.3875 5.9145 21.047C5 .5741…" at bounding box center [617, 349] width 515 height 858
click at [554, 343] on div "<path d="M7.15375 21.5578C6.66792 21.5578 6.25483 21.3875 5.9145 21.047C5 .5741…" at bounding box center [617, 349] width 515 height 858
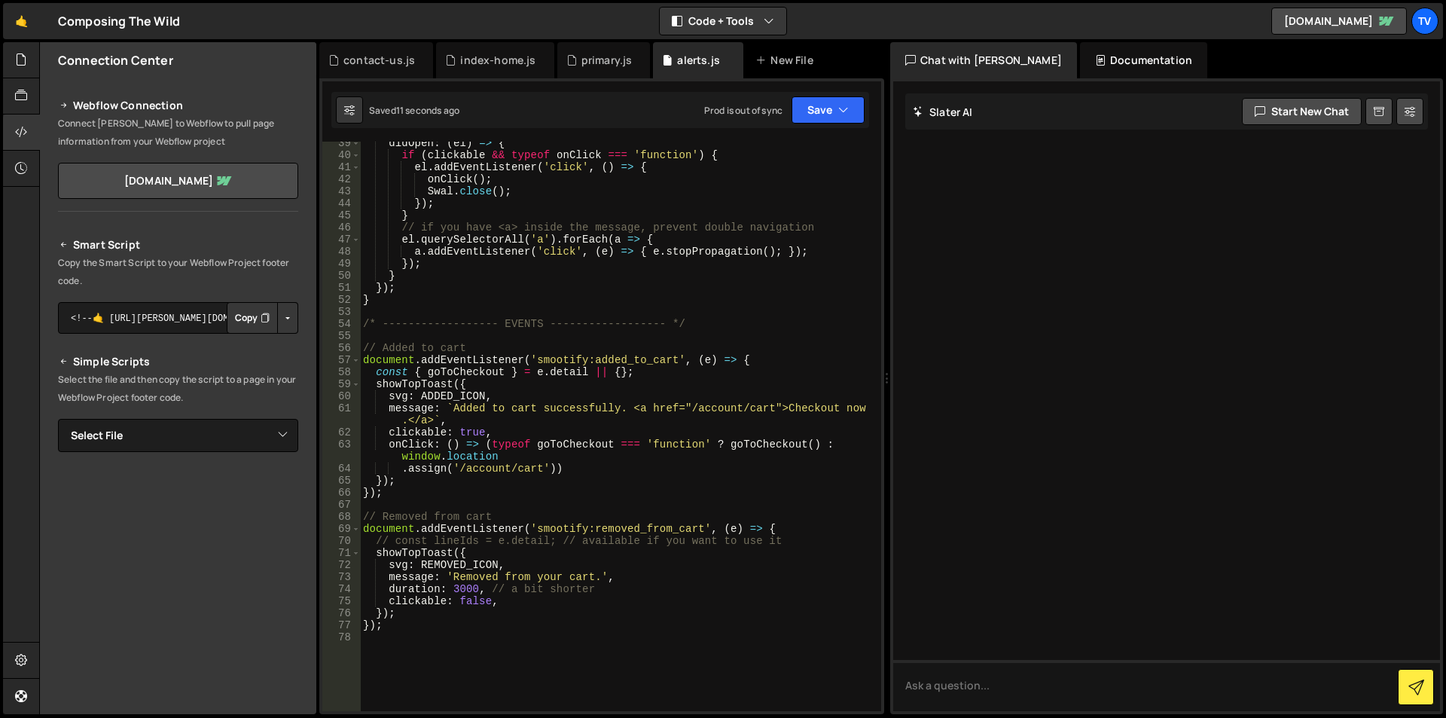
scroll to position [1028, 0]
click at [646, 408] on div "didOpen : ( el ) => { if ( clickable && typeof onClick === 'function' ) { el . …" at bounding box center [617, 433] width 515 height 593
click at [561, 343] on div "didOpen : ( el ) => { if ( clickable && typeof onClick === 'function' ) { el . …" at bounding box center [617, 433] width 515 height 593
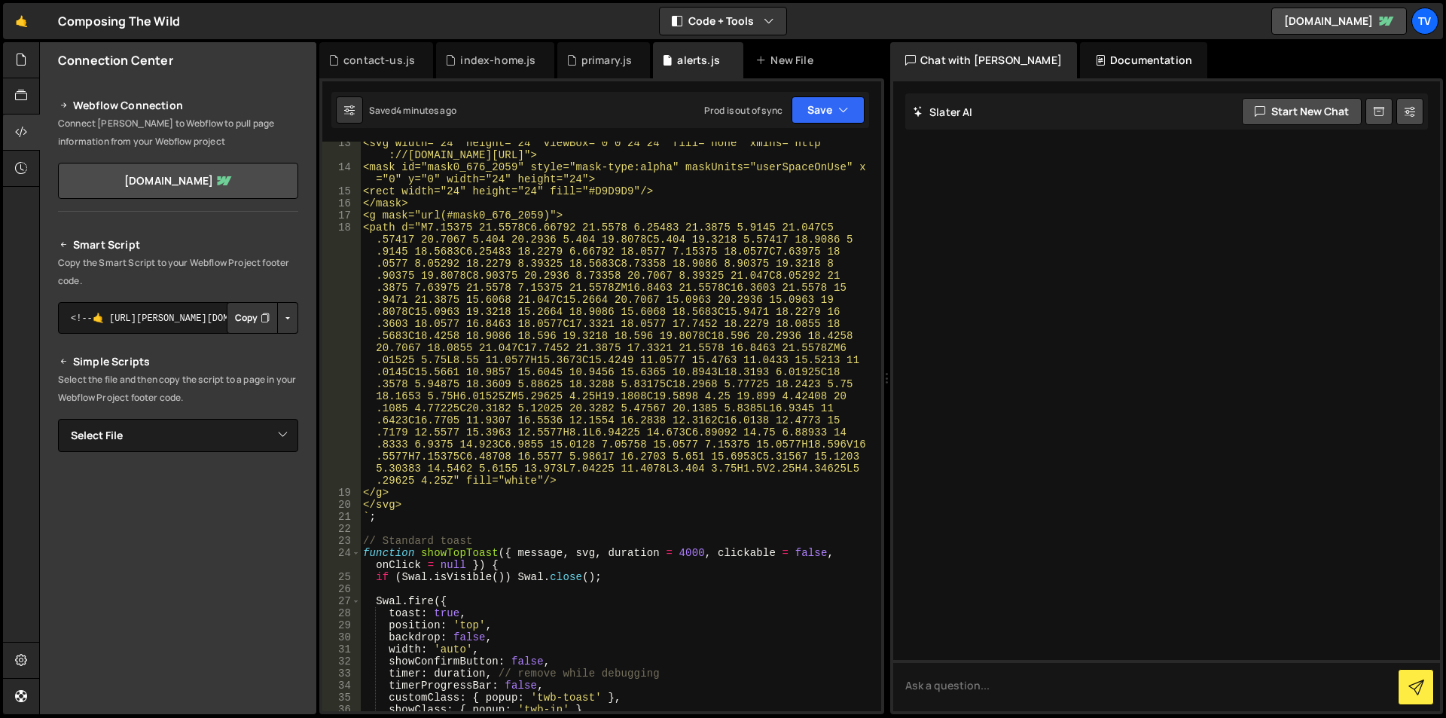
click at [629, 241] on div "<svg width="24" height="24" viewBox="0 0 24 24" fill="none" xmlns="http ://[DOM…" at bounding box center [617, 439] width 515 height 605
click at [516, 208] on div "<svg width="24" height="24" viewBox="0 0 24 24" fill="none" xmlns="http ://[DOM…" at bounding box center [617, 439] width 515 height 605
type textarea "</mask>"
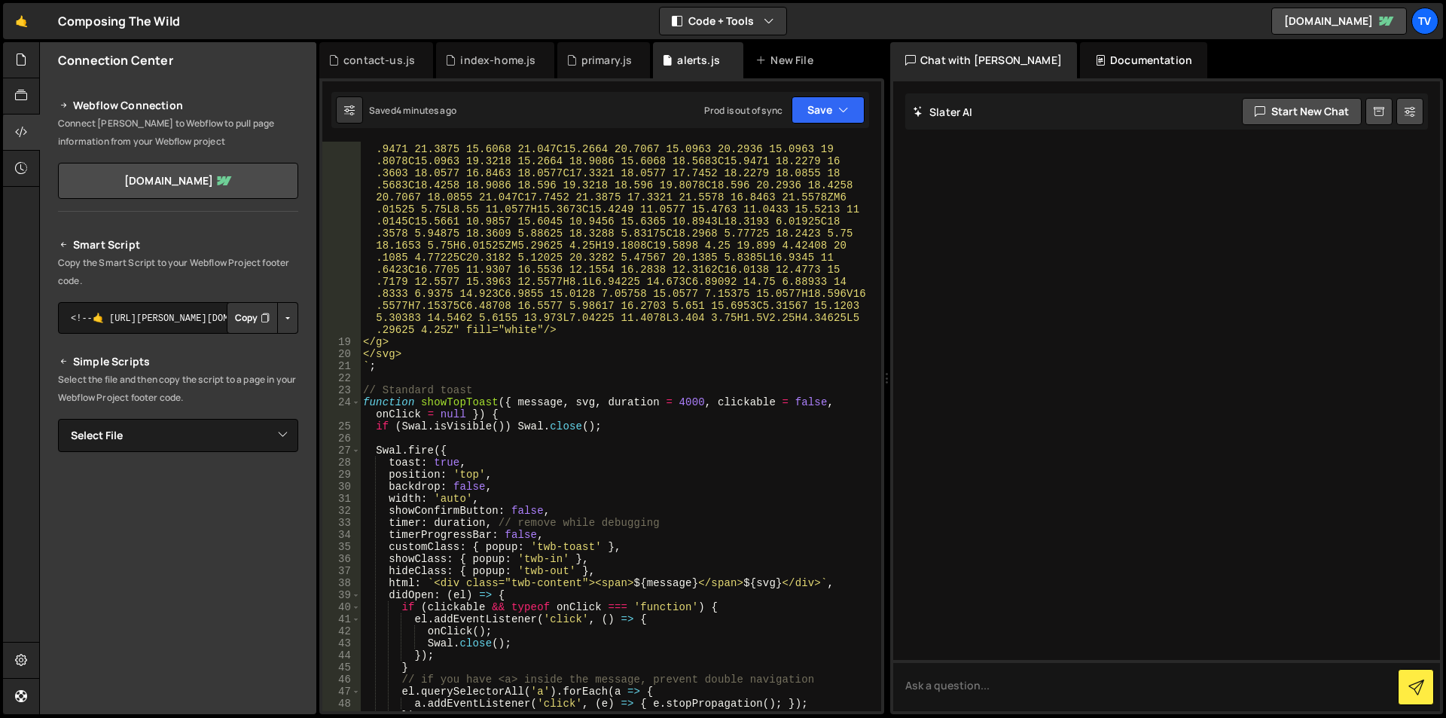
scroll to position [0, 0]
